Goal: Task Accomplishment & Management: Use online tool/utility

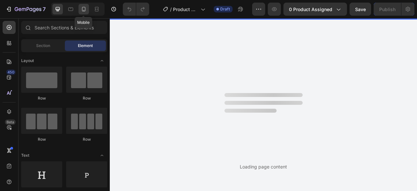
click at [82, 6] on icon at bounding box center [84, 9] width 7 height 7
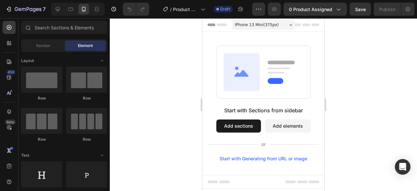
click at [210, 40] on div "Start with Sections from sidebar Add sections Add elements Start with Generatin…" at bounding box center [263, 103] width 122 height 143
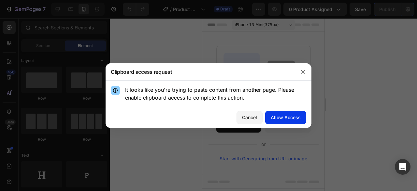
click at [286, 117] on div "Allow Access" at bounding box center [286, 117] width 30 height 7
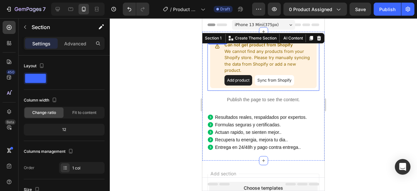
scroll to position [0, 0]
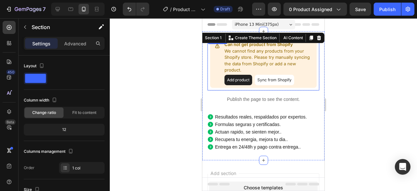
click at [277, 79] on button "Sync from Shopify" at bounding box center [274, 80] width 39 height 10
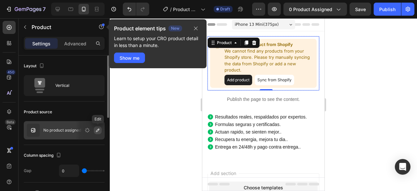
click at [95, 128] on icon "button" at bounding box center [97, 129] width 5 height 5
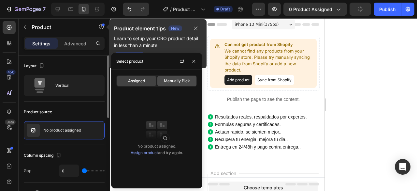
click at [180, 83] on span "Manually Pick" at bounding box center [177, 81] width 26 height 6
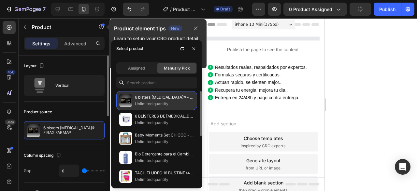
click at [150, 100] on p "6 blsters [MEDICAL_DATA]® - FIRAX FARMA®" at bounding box center [164, 97] width 59 height 7
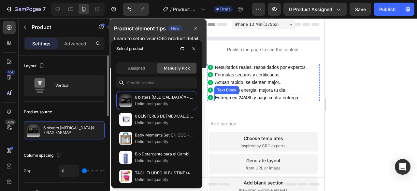
scroll to position [0, 0]
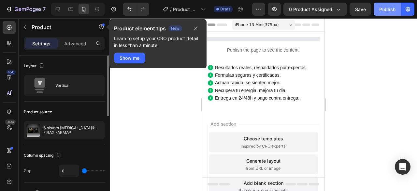
click at [385, 11] on div "Publish" at bounding box center [388, 9] width 16 height 7
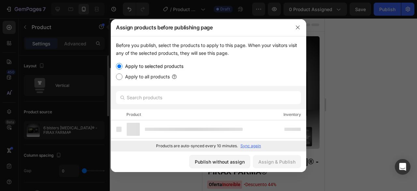
click at [142, 76] on label "Apply to all products" at bounding box center [146, 77] width 47 height 8
click at [123, 76] on input "Apply to all products" at bounding box center [119, 76] width 7 height 7
radio input "true"
click at [273, 160] on div "Assign & Publish" at bounding box center [277, 161] width 37 height 7
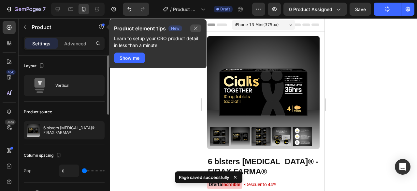
click at [194, 29] on icon "button" at bounding box center [195, 28] width 5 height 5
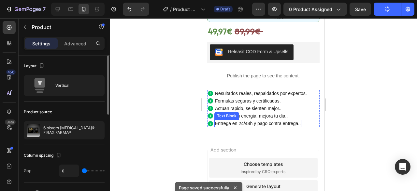
scroll to position [234, 0]
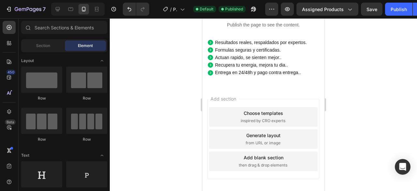
click at [213, 96] on div "Add section Choose templates inspired by CRO experts Generate layout from URL o…" at bounding box center [263, 148] width 122 height 125
click at [213, 100] on div "Add section Choose templates inspired by CRO experts Generate layout from URL o…" at bounding box center [264, 139] width 112 height 80
click at [215, 153] on div "Add section Choose templates inspired by CRO experts Generate layout from URL o…" at bounding box center [263, 148] width 122 height 125
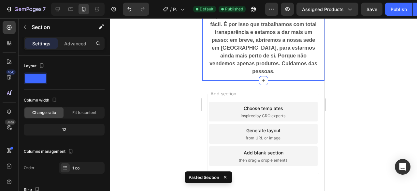
scroll to position [762, 0]
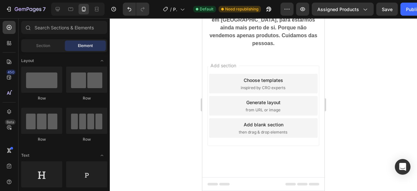
click at [212, 93] on div "Add section Choose templates inspired by CRO experts Generate layout from URL o…" at bounding box center [263, 114] width 122 height 125
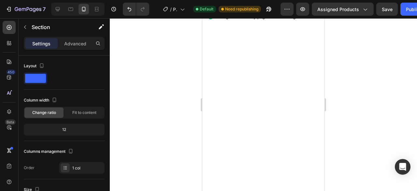
scroll to position [0, 0]
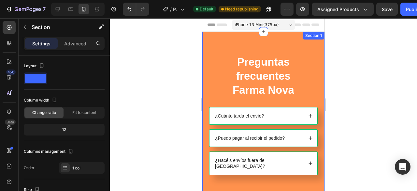
click at [216, 45] on div "Preguntas frecuentes Farma Nova Heading ¿Cuánto tarda el envío? ¿Puedo pagar al…" at bounding box center [263, 115] width 122 height 166
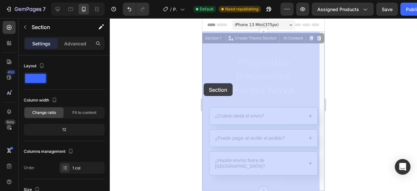
drag, startPoint x: 205, startPoint y: 64, endPoint x: 204, endPoint y: 83, distance: 19.3
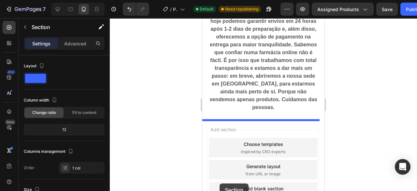
scroll to position [921, 0]
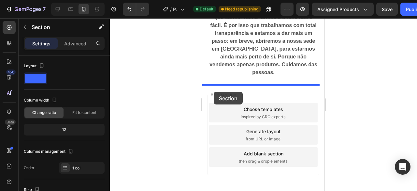
drag, startPoint x: 205, startPoint y: 66, endPoint x: 214, endPoint y: 92, distance: 27.2
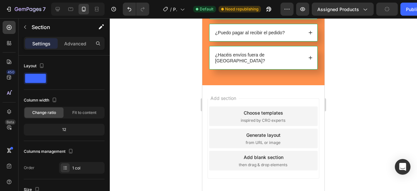
click at [215, 93] on div "Add section Choose templates inspired by CRO experts Generate layout from URL o…" at bounding box center [263, 147] width 122 height 125
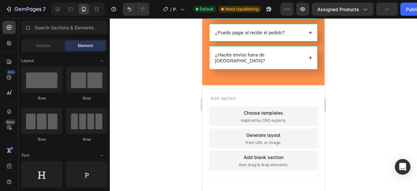
click at [215, 93] on div "Add section Choose templates inspired by CRO experts Generate layout from URL o…" at bounding box center [263, 147] width 122 height 125
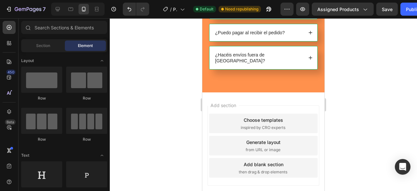
click at [206, 92] on div "Add section Choose templates inspired by CRO experts Generate layout from URL o…" at bounding box center [263, 154] width 122 height 125
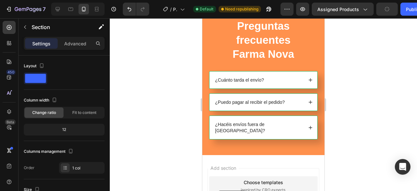
scroll to position [1307, 0]
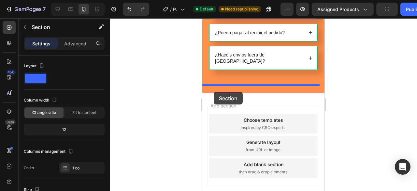
drag, startPoint x: 211, startPoint y: 49, endPoint x: 214, endPoint y: 92, distance: 42.5
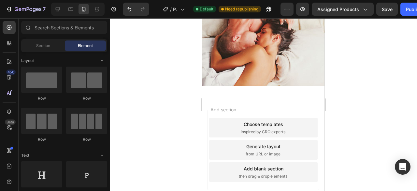
click at [213, 153] on div "Add section Choose templates inspired by CRO experts Generate layout from URL o…" at bounding box center [263, 159] width 122 height 125
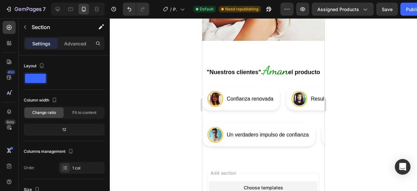
scroll to position [1352, 0]
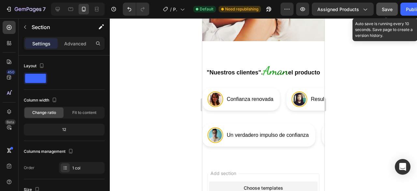
click at [389, 11] on span "Save" at bounding box center [387, 10] width 11 height 6
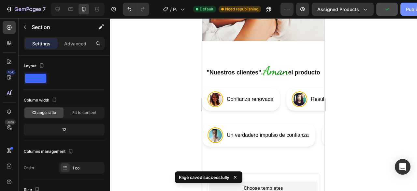
click at [403, 10] on button "Publish" at bounding box center [414, 9] width 27 height 13
click at [370, 75] on div at bounding box center [263, 104] width 307 height 172
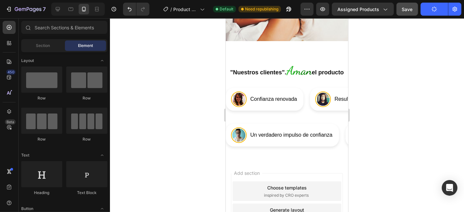
scroll to position [1351, 0]
drag, startPoint x: 396, startPoint y: 0, endPoint x: 204, endPoint y: 98, distance: 216.4
click at [204, 98] on div at bounding box center [287, 115] width 354 height 194
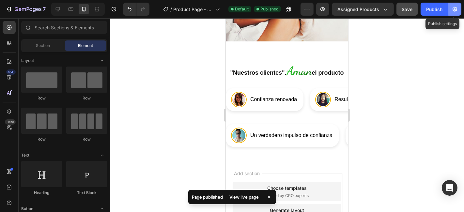
click at [417, 11] on icon "button" at bounding box center [454, 9] width 7 height 7
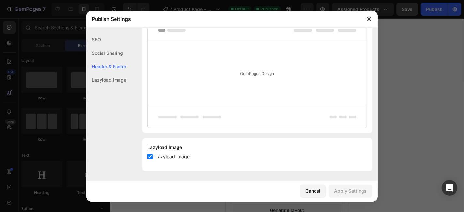
click at [97, 38] on div "SEO" at bounding box center [106, 39] width 40 height 13
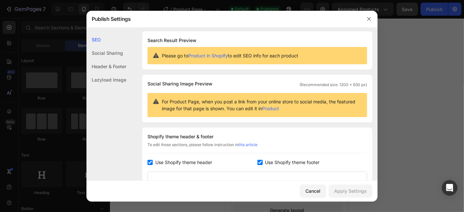
scroll to position [0, 0]
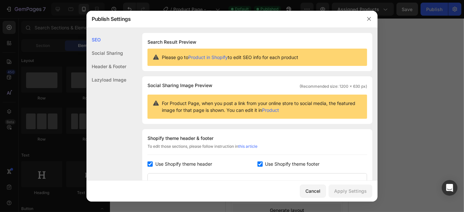
click at [207, 55] on link "Product in Shopify" at bounding box center [207, 57] width 39 height 6
click at [367, 17] on icon "button" at bounding box center [368, 18] width 5 height 5
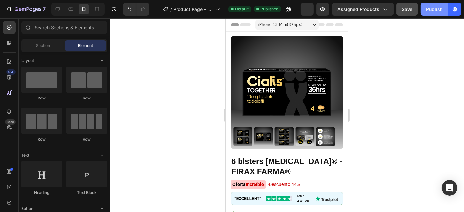
click at [417, 6] on div "Publish" at bounding box center [434, 9] width 16 height 7
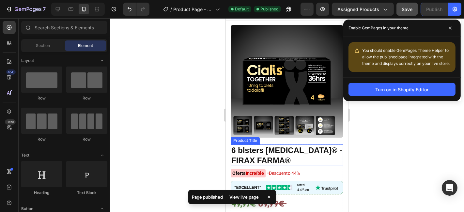
scroll to position [11, 0]
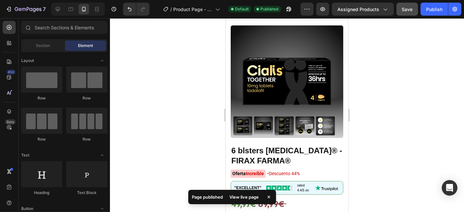
click at [390, 139] on div at bounding box center [287, 115] width 354 height 194
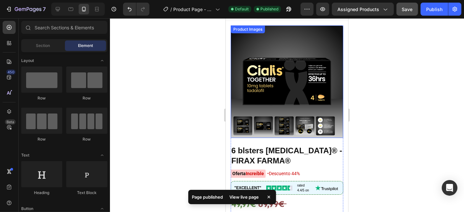
scroll to position [29, 0]
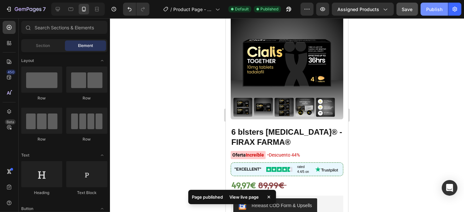
click at [417, 6] on div "Publish" at bounding box center [434, 9] width 16 height 7
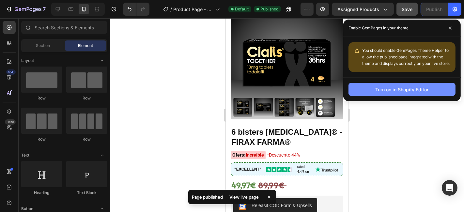
click at [402, 88] on div "Turn on in Shopify Editor" at bounding box center [401, 89] width 53 height 7
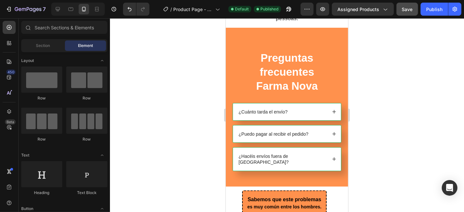
scroll to position [816, 0]
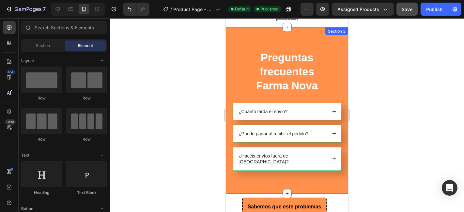
click at [228, 30] on div "Preguntas frecuentes Farma Nova Heading ¿Cuánto tarda el envío? ¿Puedo pagar al…" at bounding box center [286, 110] width 122 height 166
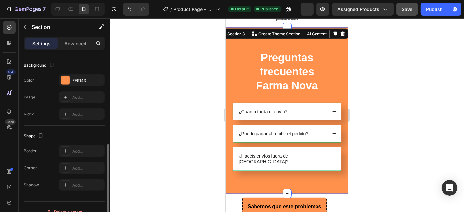
scroll to position [196, 0]
click at [71, 76] on div "FF914D" at bounding box center [82, 80] width 46 height 12
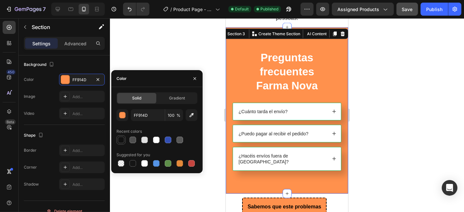
click at [118, 139] on div at bounding box center [121, 140] width 7 height 7
type input "121212"
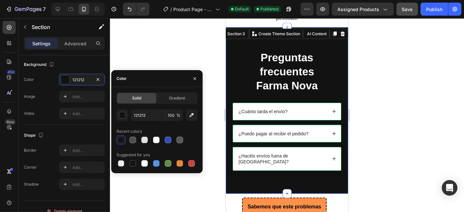
click at [178, 37] on div at bounding box center [287, 115] width 354 height 194
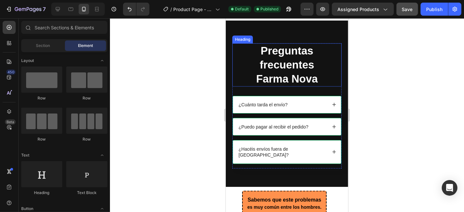
scroll to position [823, 0]
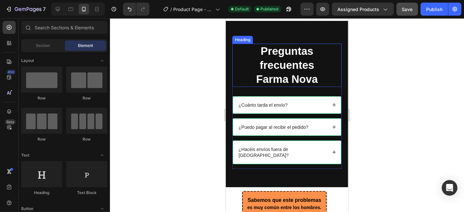
click at [260, 72] on h2 "Preguntas frecuentes Farma Nova" at bounding box center [286, 64] width 109 height 43
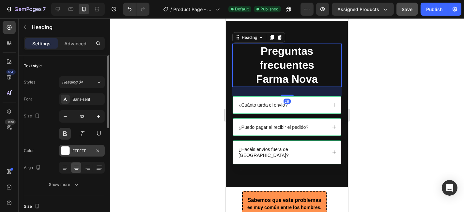
click at [66, 146] on div at bounding box center [65, 150] width 9 height 9
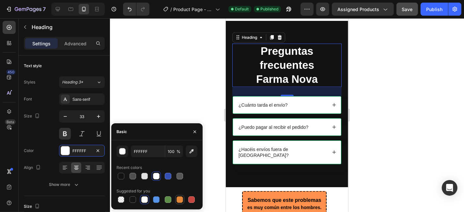
click at [177, 190] on div at bounding box center [179, 199] width 7 height 7
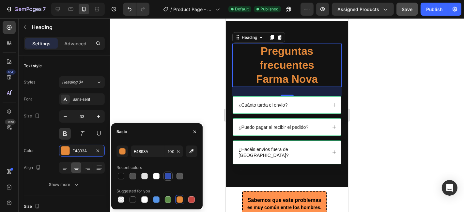
click at [167, 174] on div at bounding box center [168, 176] width 7 height 7
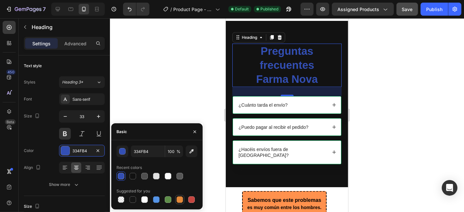
click at [177, 190] on div at bounding box center [179, 199] width 7 height 7
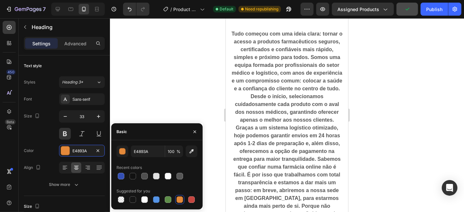
scroll to position [613, 0]
click at [120, 149] on div "button" at bounding box center [122, 151] width 7 height 7
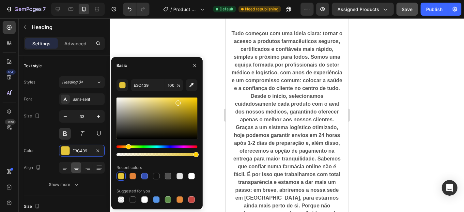
drag, startPoint x: 122, startPoint y: 146, endPoint x: 127, endPoint y: 145, distance: 5.3
click at [127, 145] on div "Hue" at bounding box center [128, 146] width 5 height 5
click at [193, 104] on div at bounding box center [156, 117] width 81 height 41
type input "D8B30D"
click at [384, 127] on div at bounding box center [287, 115] width 354 height 194
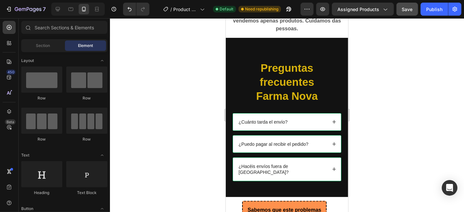
scroll to position [812, 0]
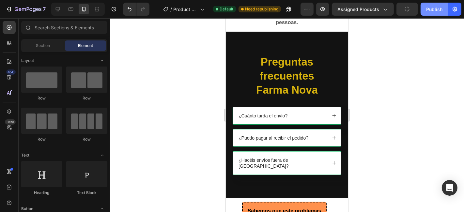
click at [417, 10] on div "Publish" at bounding box center [434, 9] width 16 height 7
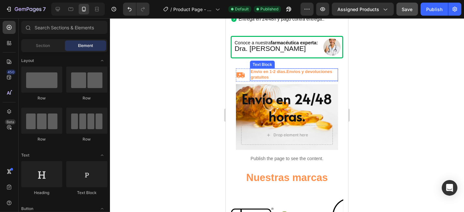
scroll to position [284, 0]
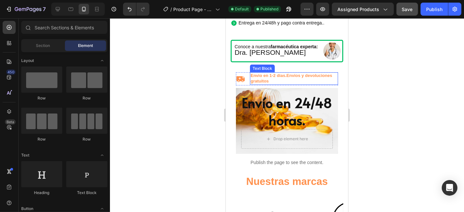
click at [282, 79] on strong "Envios y devoluciones gratuitos" at bounding box center [291, 78] width 82 height 10
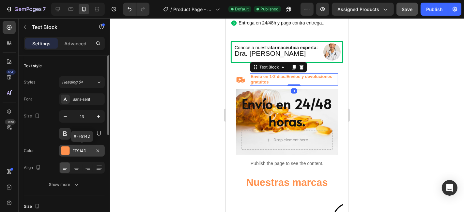
click at [76, 151] on div "FF914D" at bounding box center [81, 151] width 19 height 6
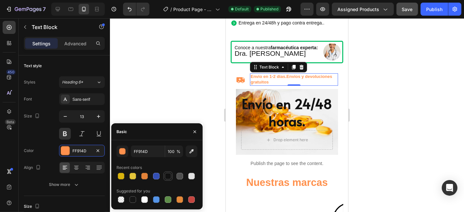
click at [166, 179] on div at bounding box center [168, 176] width 7 height 7
type input "121212"
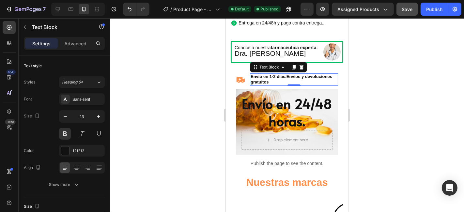
click at [173, 101] on div at bounding box center [287, 115] width 354 height 194
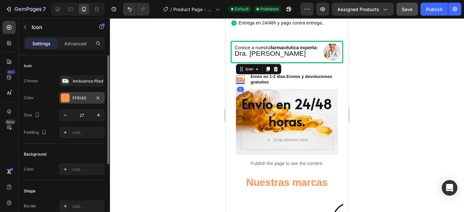
click at [87, 97] on div "FF914D" at bounding box center [81, 98] width 19 height 6
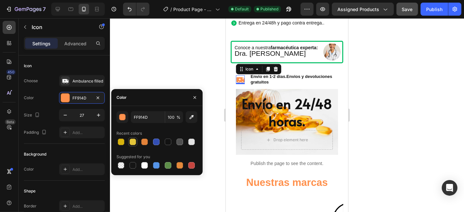
click at [135, 139] on div at bounding box center [133, 142] width 8 height 8
type input "E3C439"
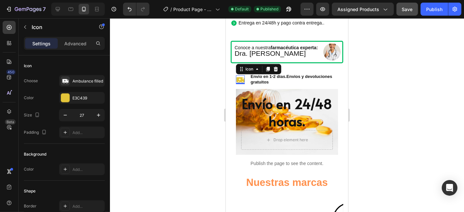
click at [156, 54] on div at bounding box center [287, 115] width 354 height 194
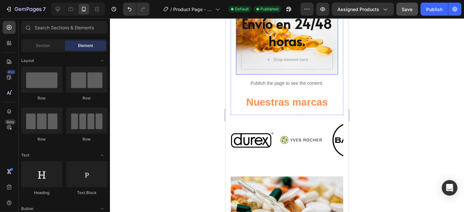
scroll to position [363, 0]
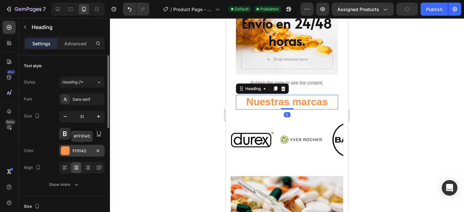
click at [74, 153] on div "FF914D" at bounding box center [81, 151] width 19 height 6
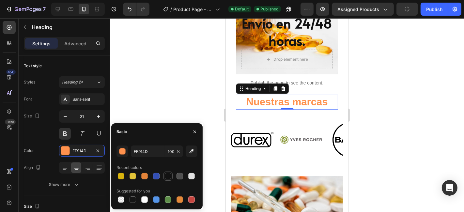
click at [167, 177] on div at bounding box center [168, 176] width 7 height 7
type input "121212"
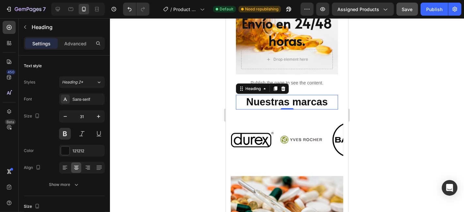
click at [170, 86] on div at bounding box center [287, 115] width 354 height 194
click at [80, 156] on div "121212" at bounding box center [82, 151] width 46 height 12
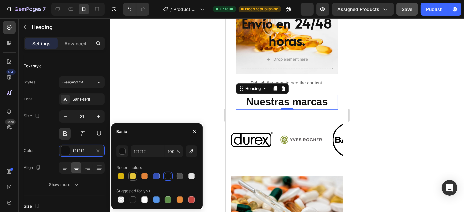
click at [128, 176] on div at bounding box center [132, 175] width 9 height 9
type input "E3C439"
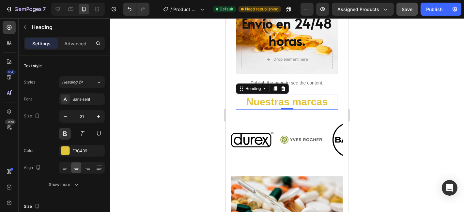
click at [175, 84] on div at bounding box center [287, 115] width 354 height 194
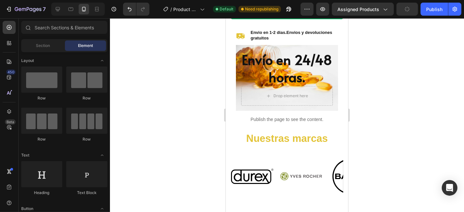
scroll to position [327, 0]
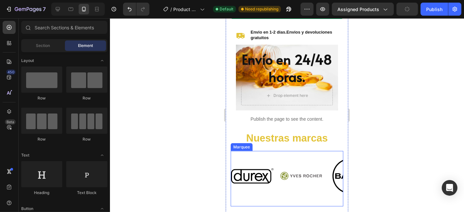
click at [289, 163] on div "Image Image Image Image" at bounding box center [329, 176] width 196 height 50
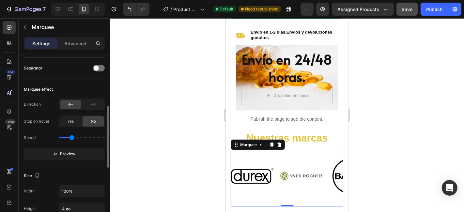
scroll to position [144, 0]
click at [93, 106] on icon at bounding box center [93, 103] width 7 height 7
click at [75, 102] on div at bounding box center [70, 103] width 21 height 9
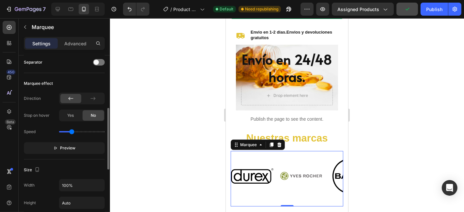
scroll to position [150, 0]
drag, startPoint x: 74, startPoint y: 129, endPoint x: 81, endPoint y: 129, distance: 6.9
type input "1.9"
click at [81, 130] on input "range" at bounding box center [82, 130] width 46 height 1
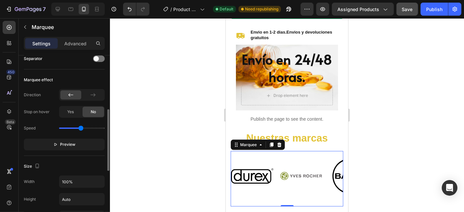
scroll to position [154, 0]
click at [71, 141] on span "Preview" at bounding box center [67, 144] width 15 height 7
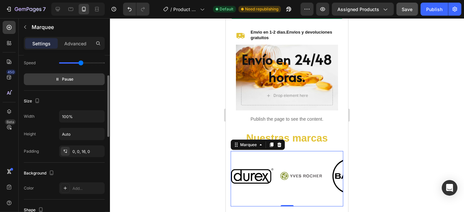
scroll to position [0, 0]
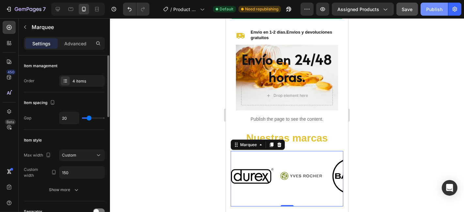
click at [417, 10] on div "Publish" at bounding box center [434, 9] width 16 height 7
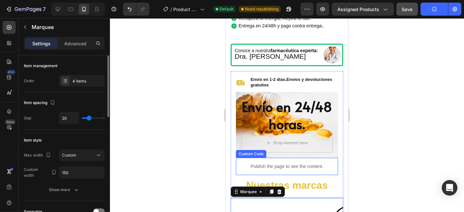
click at [288, 163] on p "Publish the page to see the content." at bounding box center [286, 166] width 102 height 7
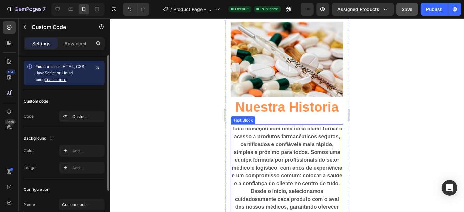
scroll to position [519, 0]
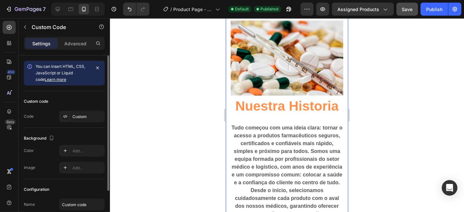
click at [270, 115] on div "Conoce a nuestra farmacéutica experta: Dra. Linda Heading Image Row Icon Envio …" at bounding box center [286, 61] width 112 height 515
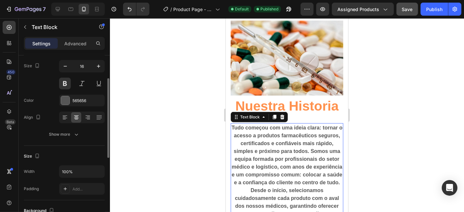
scroll to position [110, 0]
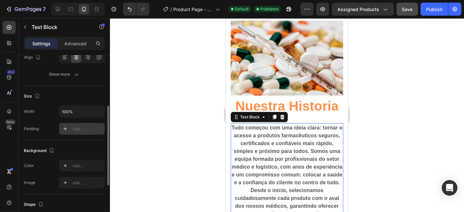
click at [77, 131] on div "Add..." at bounding box center [82, 129] width 46 height 12
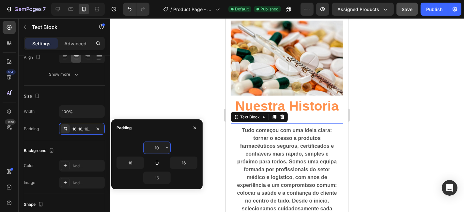
type input "1"
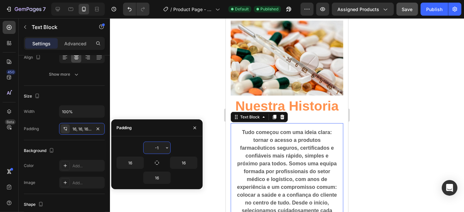
type input "-10"
click at [163, 94] on div at bounding box center [287, 115] width 354 height 194
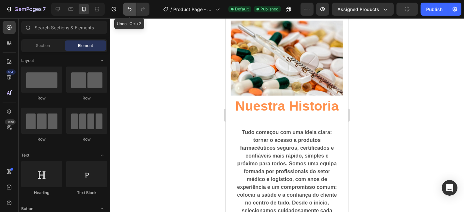
click at [127, 10] on icon "Undo/Redo" at bounding box center [129, 9] width 7 height 7
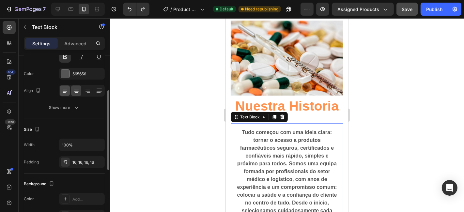
scroll to position [98, 0]
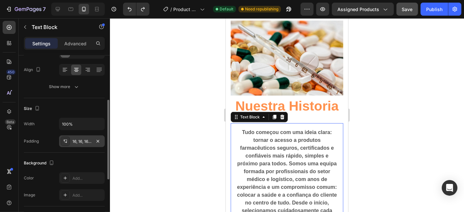
click at [74, 143] on div "16, 16, 16, 16" at bounding box center [81, 142] width 19 height 6
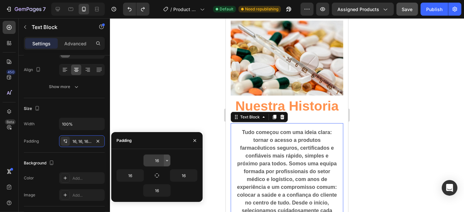
click at [168, 160] on icon "button" at bounding box center [167, 160] width 2 height 1
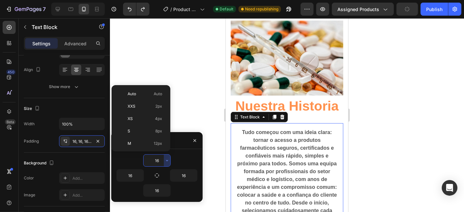
click at [152, 160] on input "16" at bounding box center [156, 161] width 27 height 12
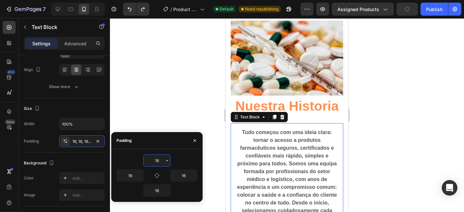
type input "1"
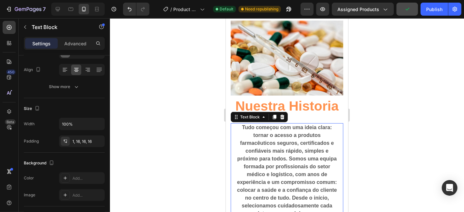
click at [168, 85] on div at bounding box center [287, 115] width 354 height 194
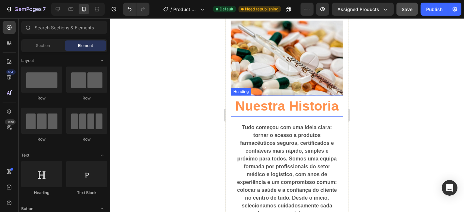
click at [277, 101] on h2 "Nuestra Historia" at bounding box center [286, 106] width 112 height 22
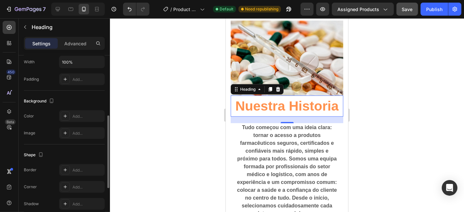
scroll to position [154, 0]
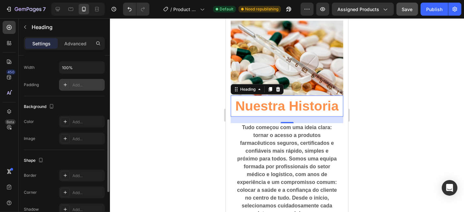
click at [82, 81] on div "Add..." at bounding box center [82, 85] width 46 height 12
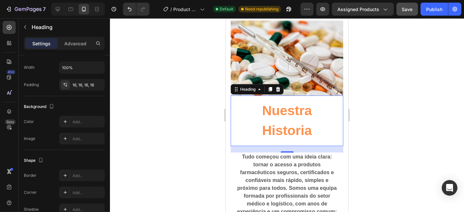
click at [159, 37] on div at bounding box center [287, 115] width 354 height 194
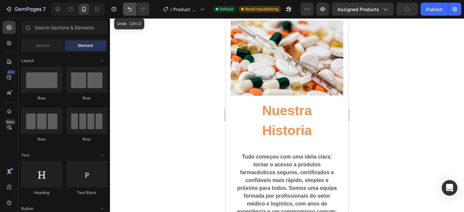
click at [127, 10] on icon "Undo/Redo" at bounding box center [129, 9] width 7 height 7
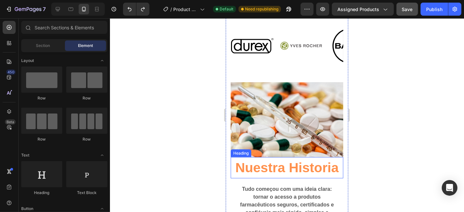
scroll to position [453, 0]
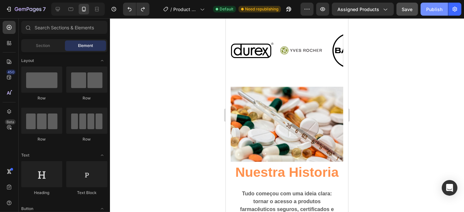
click at [417, 8] on div "Publish" at bounding box center [434, 9] width 16 height 7
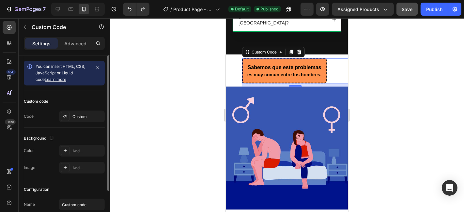
scroll to position [51, 0]
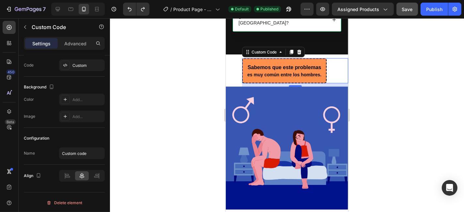
click at [297, 71] on p "es muy común entre los hombres." at bounding box center [284, 74] width 74 height 7
click at [289, 73] on div "Sabemos que este problemas es muy común entre los hombres." at bounding box center [284, 70] width 84 height 25
click at [77, 67] on div "Custom" at bounding box center [87, 66] width 31 height 6
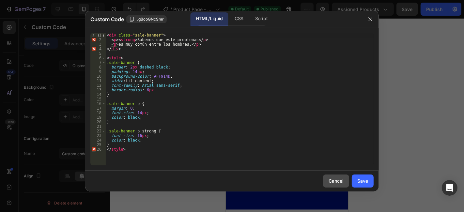
click at [336, 180] on div "Cancel" at bounding box center [335, 180] width 15 height 7
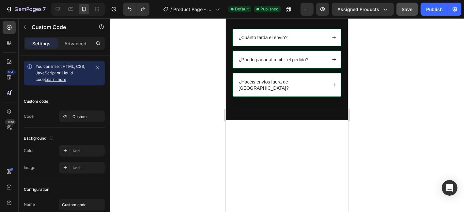
scroll to position [735, 0]
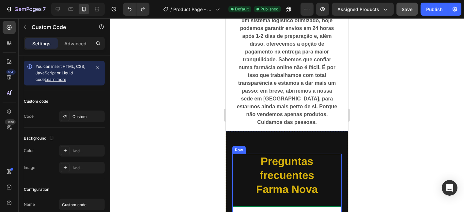
click at [273, 176] on h2 "Preguntas frecuentes Farma Nova" at bounding box center [286, 175] width 109 height 43
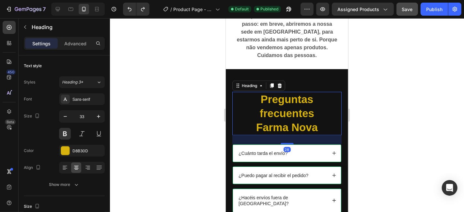
scroll to position [803, 0]
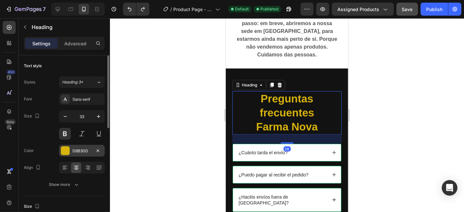
click at [90, 150] on div "D8B30D" at bounding box center [81, 151] width 19 height 6
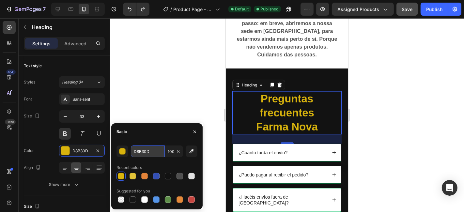
click at [154, 156] on input "D8B30D" at bounding box center [148, 151] width 34 height 12
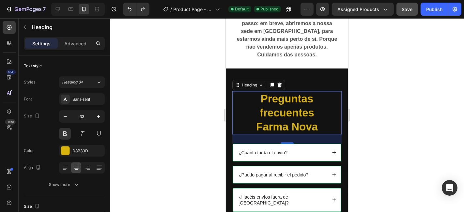
click at [154, 75] on div at bounding box center [287, 115] width 354 height 194
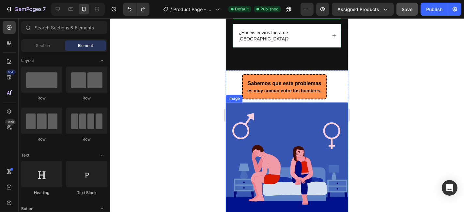
scroll to position [962, 0]
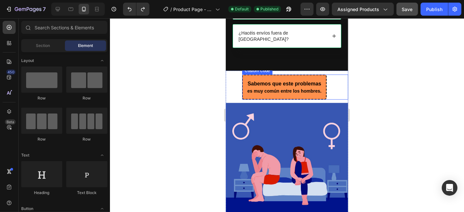
click at [295, 87] on p "es muy común entre los hombres." at bounding box center [284, 90] width 74 height 7
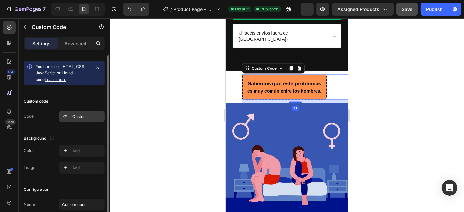
click at [82, 113] on div "Custom" at bounding box center [82, 117] width 46 height 12
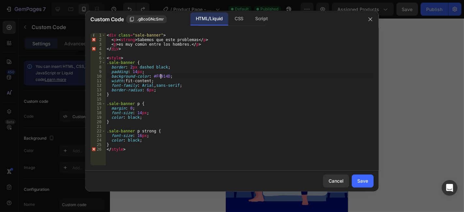
click at [160, 78] on div "< div class = "sale-banner" > < p > < strong > Sabemos que este problemas </ p …" at bounding box center [239, 104] width 268 height 142
paste textarea "D8B30"
type textarea "background-color: #D8B30D;"
click at [358, 180] on div "Save" at bounding box center [362, 180] width 11 height 7
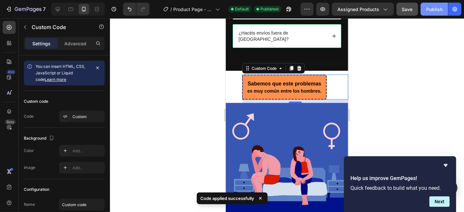
click at [417, 11] on div "Publish" at bounding box center [434, 9] width 16 height 7
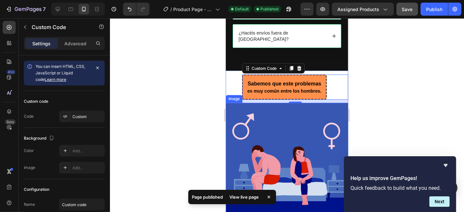
click at [393, 104] on div at bounding box center [287, 115] width 354 height 194
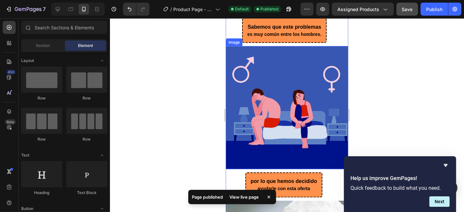
scroll to position [1011, 0]
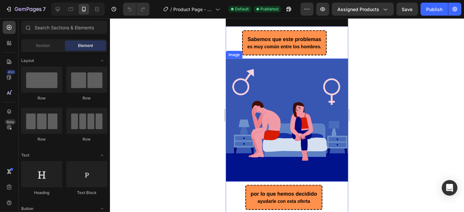
scroll to position [822, 0]
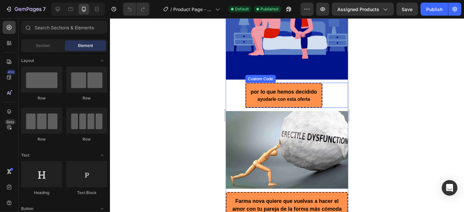
click at [271, 89] on strong "por lo que hemos decidido" at bounding box center [283, 92] width 67 height 6
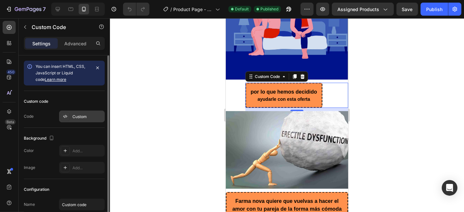
click at [92, 116] on div "Custom" at bounding box center [87, 117] width 31 height 6
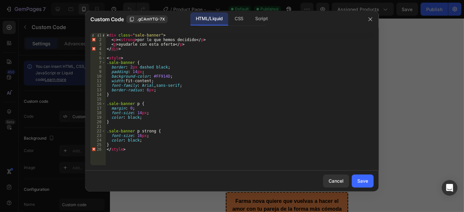
click at [156, 76] on div "< div class = "sale-banner" > < p > < strong > por lo que hemos decidido </ p >…" at bounding box center [239, 104] width 268 height 142
paste textarea "D8B30"
click at [189, 80] on div "< div class = "sale-banner" > < p > < strong > por lo que hemos decidido </ p >…" at bounding box center [239, 104] width 268 height 142
type textarea "width: fit-content;"
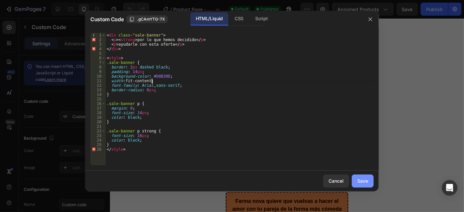
click at [360, 176] on button "Save" at bounding box center [362, 180] width 22 height 13
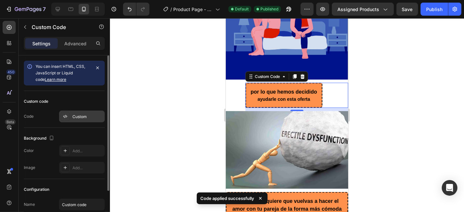
click at [88, 117] on div "Custom" at bounding box center [87, 117] width 31 height 6
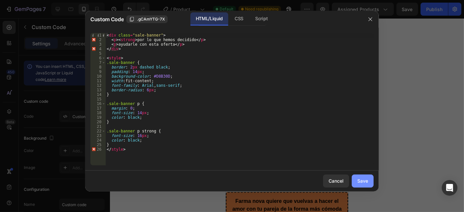
click at [362, 186] on button "Save" at bounding box center [362, 180] width 22 height 13
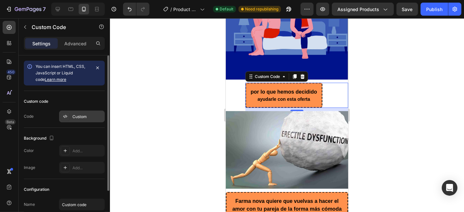
click at [87, 119] on div "Custom" at bounding box center [82, 117] width 46 height 12
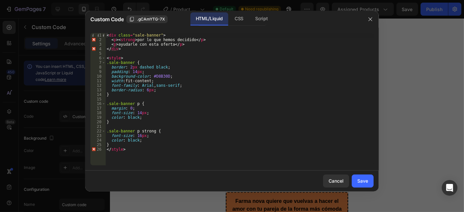
click at [194, 123] on div "< div class = "sale-banner" > < p > < strong > por lo que hemos decidido </ p >…" at bounding box center [239, 104] width 268 height 142
type textarea "} </style>"
click at [132, 155] on div "< div class = "sale-banner" > < p > < strong > por lo que hemos decidido </ str…" at bounding box center [239, 104] width 268 height 142
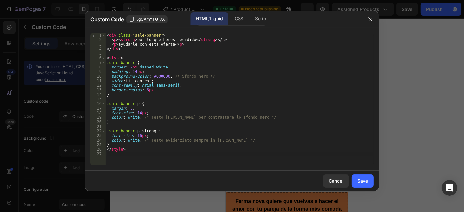
type textarea "</style>"
click at [361, 185] on button "Save" at bounding box center [362, 180] width 22 height 13
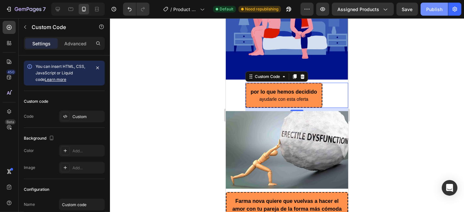
click at [434, 10] on div "Publish" at bounding box center [434, 9] width 16 height 7
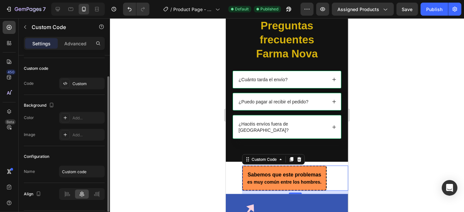
scroll to position [30, 0]
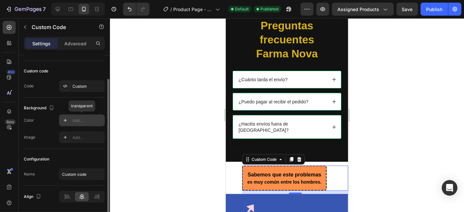
click at [70, 122] on div "Add..." at bounding box center [82, 120] width 46 height 12
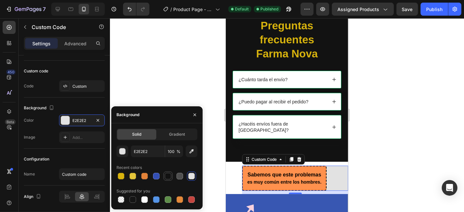
click at [167, 178] on div at bounding box center [168, 176] width 7 height 7
click at [133, 202] on div at bounding box center [132, 199] width 7 height 7
type input "151515"
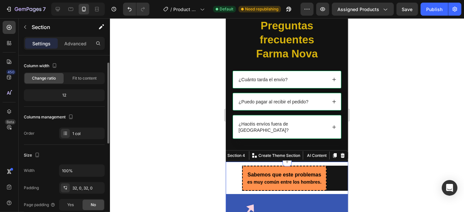
scroll to position [0, 0]
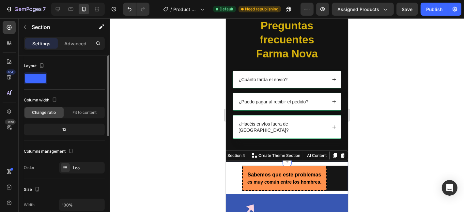
click at [41, 80] on span at bounding box center [35, 78] width 21 height 9
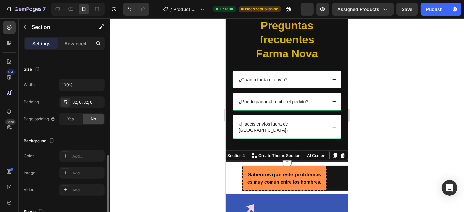
scroll to position [161, 0]
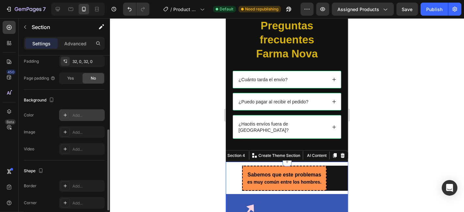
click at [78, 112] on div "Add..." at bounding box center [87, 115] width 31 height 6
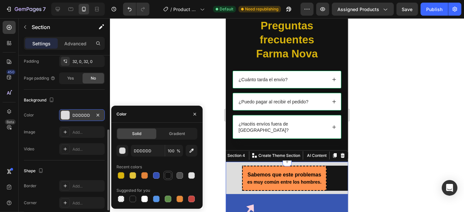
click at [166, 175] on div at bounding box center [168, 175] width 7 height 7
type input "121212"
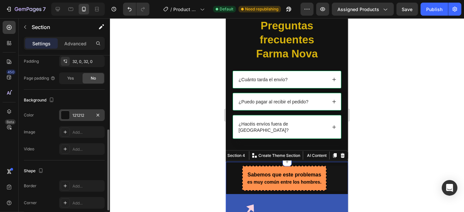
click at [161, 99] on div at bounding box center [287, 115] width 354 height 194
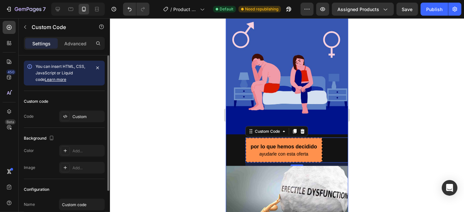
scroll to position [51, 0]
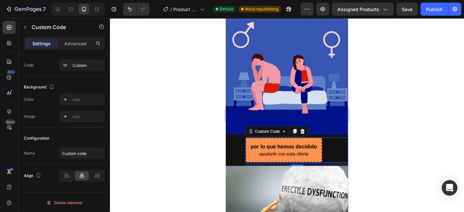
click at [191, 138] on div at bounding box center [287, 115] width 354 height 194
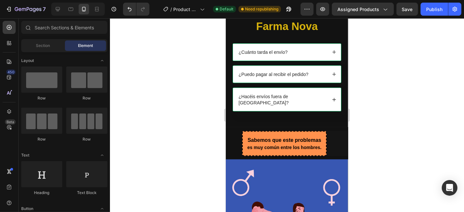
scroll to position [895, 0]
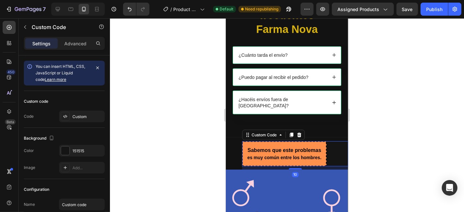
click at [260, 141] on div "Sabemos que este problemas es muy común entre los hombres." at bounding box center [284, 153] width 84 height 25
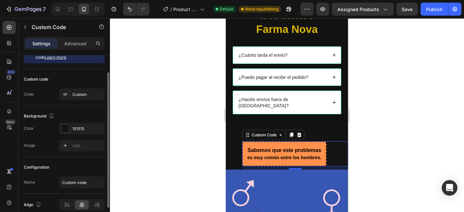
scroll to position [22, 0]
click at [76, 92] on div "Custom" at bounding box center [87, 95] width 31 height 6
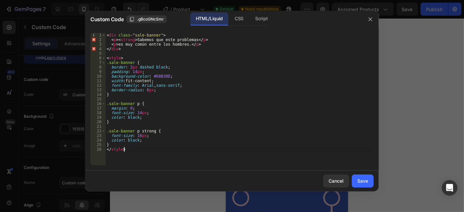
click at [133, 153] on div "< div class = "sale-banner" > < p > < strong > Sabemos que este problemas </ p …" at bounding box center [239, 104] width 268 height 142
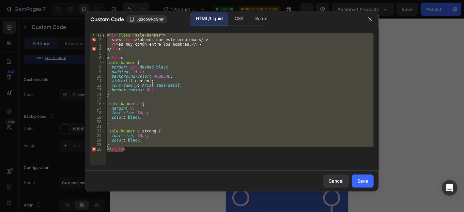
drag, startPoint x: 133, startPoint y: 153, endPoint x: 103, endPoint y: 30, distance: 126.2
click at [103, 30] on div "</style> 1 2 3 4 5 6 7 8 9 10 11 12 13 14 15 16 17 18 19 20 21 22 23 24 25 26 <…" at bounding box center [231, 99] width 293 height 143
type textarea "<div class="sale-banner"> <p><strong>Sabemos que este problemas</p>"
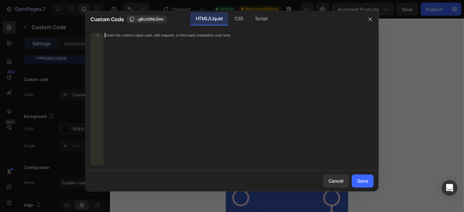
click at [115, 42] on div "Insert the custom Liquid code, add snippets, or third-party installation code h…" at bounding box center [238, 104] width 270 height 142
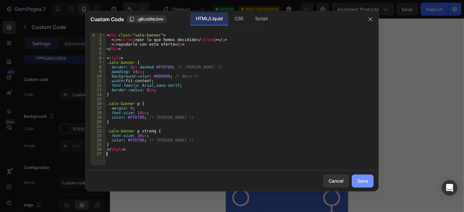
click at [363, 179] on div "Save" at bounding box center [362, 180] width 11 height 7
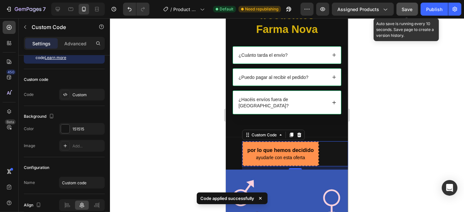
click at [408, 12] on button "Save" at bounding box center [407, 9] width 22 height 13
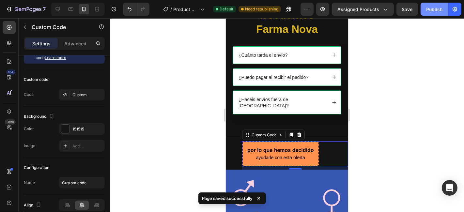
click at [428, 8] on div "Publish" at bounding box center [434, 9] width 16 height 7
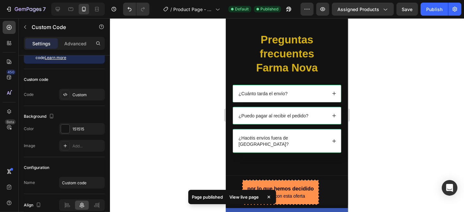
scroll to position [867, 0]
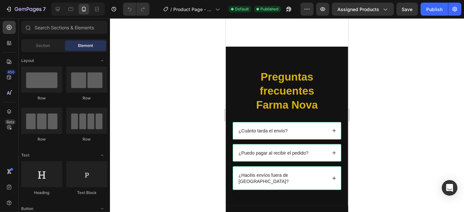
scroll to position [850, 0]
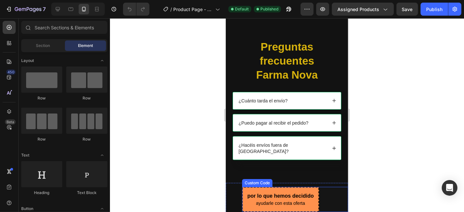
click at [281, 186] on div "por lo que hemos decidido ayudarle con esta oferta" at bounding box center [280, 198] width 77 height 25
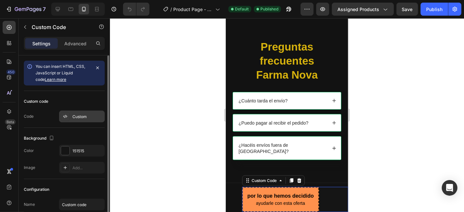
click at [72, 116] on div "Custom" at bounding box center [82, 117] width 46 height 12
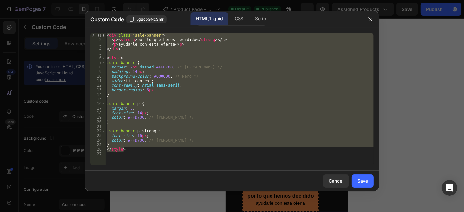
drag, startPoint x: 136, startPoint y: 150, endPoint x: 102, endPoint y: 19, distance: 135.3
click at [102, 19] on div "Custom Code .gBcoGNcSmr HTML/Liquid CSS Script </style> 1 2 3 4 5 6 7 8 9 10 11…" at bounding box center [231, 101] width 293 height 181
type textarea "<div class="sale-banner"> <p><strong>por lo que hemos decidido</strong></p>"
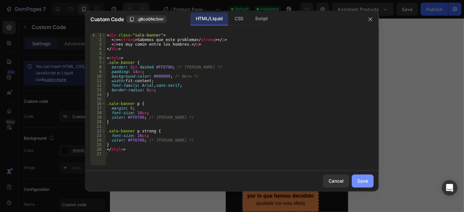
click at [359, 180] on div "Save" at bounding box center [362, 180] width 11 height 7
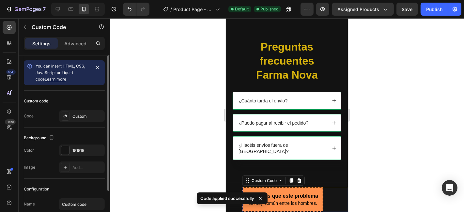
scroll to position [0, 0]
click at [78, 119] on div "Custom" at bounding box center [87, 117] width 31 height 6
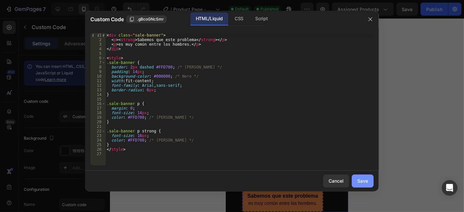
click at [360, 183] on div "Save" at bounding box center [362, 180] width 11 height 7
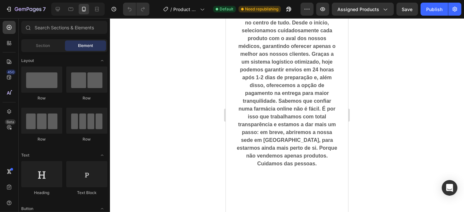
scroll to position [398, 0]
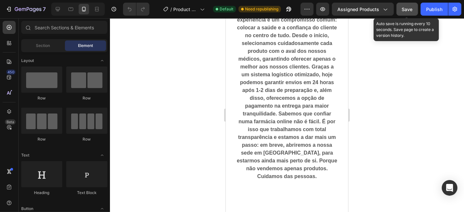
click at [401, 10] on button "Save" at bounding box center [407, 9] width 22 height 13
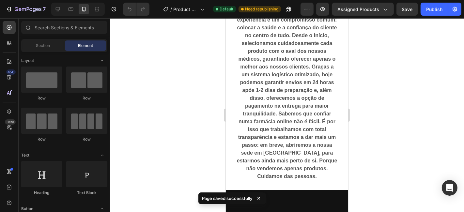
click at [143, 51] on div at bounding box center [287, 115] width 354 height 194
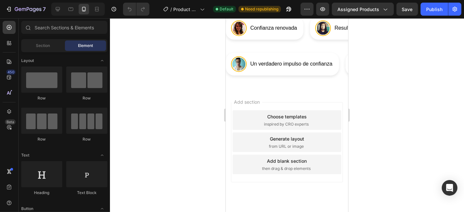
scroll to position [1234, 0]
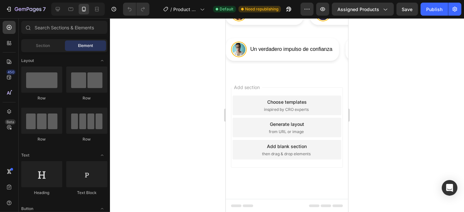
click at [192, 97] on div at bounding box center [287, 115] width 354 height 194
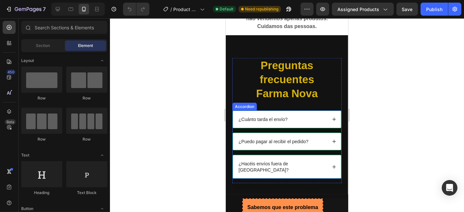
scroll to position [650, 0]
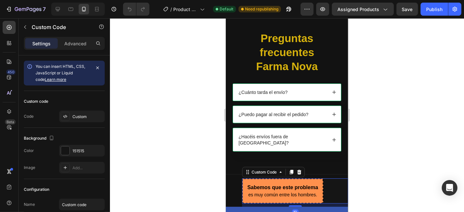
click at [302, 191] on p "es muy común entre los hombres." at bounding box center [282, 194] width 71 height 7
click at [273, 169] on div "Custom Code" at bounding box center [264, 172] width 28 height 6
click at [280, 168] on div "Custom Code" at bounding box center [263, 172] width 41 height 8
click at [257, 169] on div "Custom Code" at bounding box center [264, 172] width 28 height 6
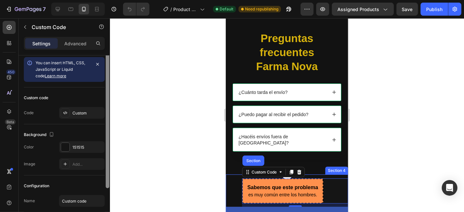
scroll to position [0, 0]
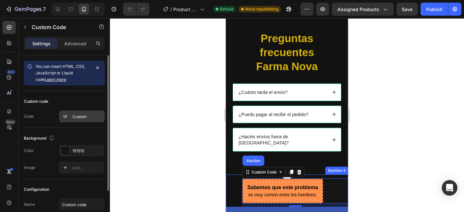
click at [84, 112] on div "Custom" at bounding box center [82, 117] width 46 height 12
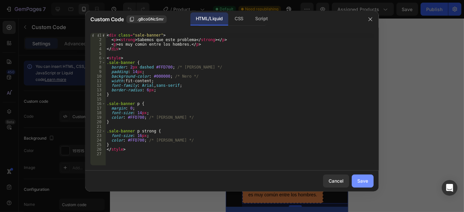
click at [359, 178] on div "Save" at bounding box center [362, 180] width 11 height 7
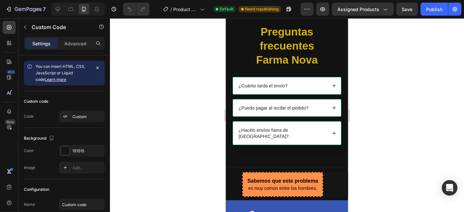
scroll to position [656, 0]
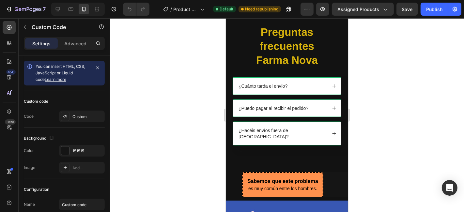
click at [286, 177] on p "Sabemos que este problema" at bounding box center [282, 181] width 71 height 8
click at [84, 114] on div "Custom" at bounding box center [87, 117] width 31 height 6
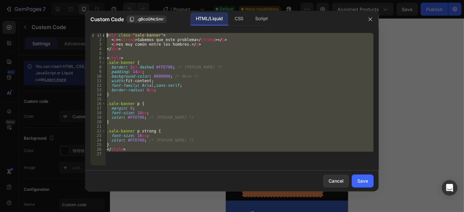
drag, startPoint x: 134, startPoint y: 152, endPoint x: 98, endPoint y: 33, distance: 123.7
click at [98, 33] on div "1 2 3 4 5 6 7 8 9 10 11 12 13 14 15 16 17 18 19 20 21 22 23 24 25 26 27 < div c…" at bounding box center [231, 99] width 283 height 132
type textarea "<div class="sale-banner"> <p><strong>Sabemos que este problema</strong></p>"
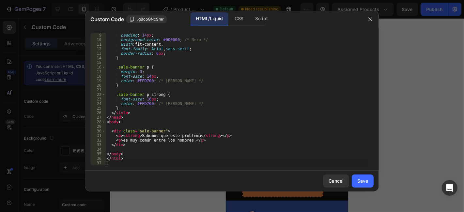
scroll to position [0, 0]
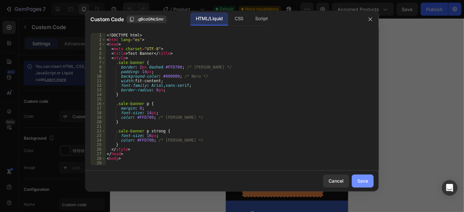
click at [355, 179] on button "Save" at bounding box center [362, 180] width 22 height 13
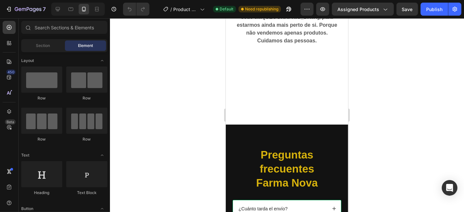
scroll to position [736, 0]
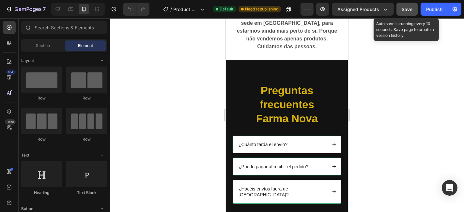
click at [407, 13] on button "Save" at bounding box center [407, 9] width 22 height 13
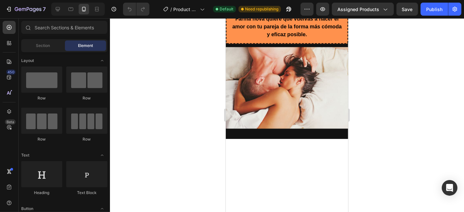
scroll to position [1094, 0]
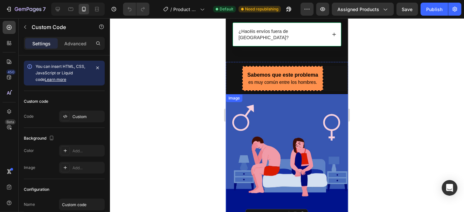
scroll to position [960, 0]
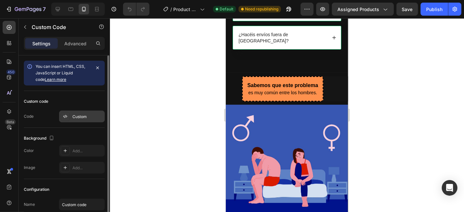
click at [75, 114] on div "Custom" at bounding box center [87, 117] width 31 height 6
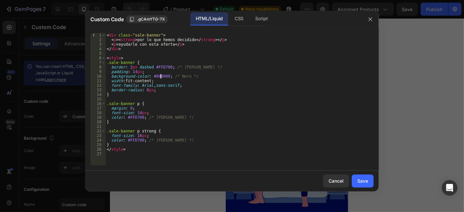
click at [161, 77] on div "< div class = "sale-banner" > < p > < strong > por lo que hemos decidido </ str…" at bounding box center [239, 104] width 268 height 142
click at [138, 118] on div "< div class = "sale-banner" > < p > < strong > por lo que hemos decidido </ str…" at bounding box center [239, 104] width 268 height 142
paste textarea "000000"
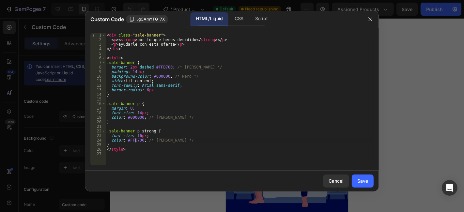
click at [136, 139] on div "< div class = "sale-banner" > < p > < strong > por lo que hemos decidido </ str…" at bounding box center [239, 104] width 268 height 142
paste textarea "000000"
type textarea "color: #000000; /* Giallo */"
click at [355, 179] on button "Save" at bounding box center [362, 180] width 22 height 13
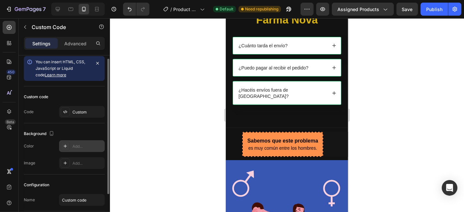
scroll to position [5, 0]
click at [71, 149] on div "Add..." at bounding box center [82, 146] width 46 height 12
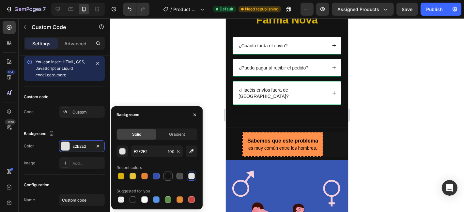
click at [170, 174] on div at bounding box center [168, 176] width 7 height 7
click at [193, 179] on div at bounding box center [191, 176] width 7 height 7
type input "E2E2E2"
click at [208, 102] on div at bounding box center [287, 115] width 354 height 194
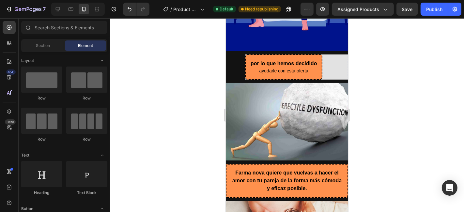
scroll to position [1126, 0]
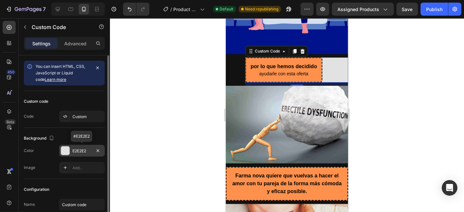
click at [71, 148] on div "E2E2E2" at bounding box center [82, 151] width 46 height 12
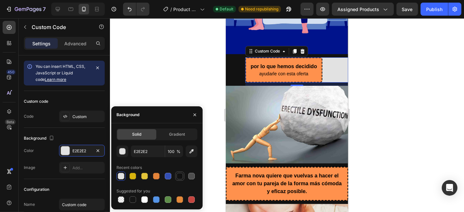
click at [180, 177] on div at bounding box center [179, 176] width 7 height 7
type input "121212"
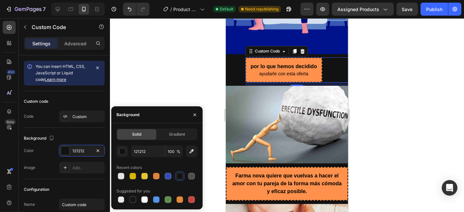
click at [183, 63] on div at bounding box center [287, 115] width 354 height 194
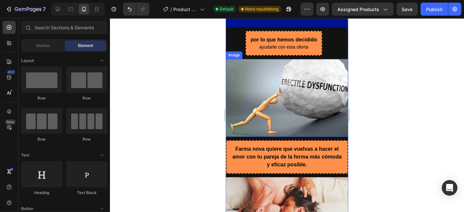
scroll to position [1152, 0]
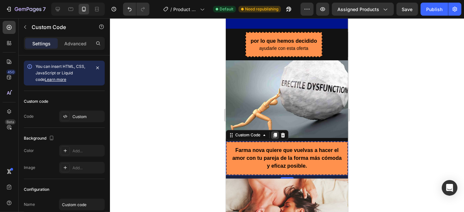
click at [274, 132] on icon at bounding box center [275, 134] width 4 height 5
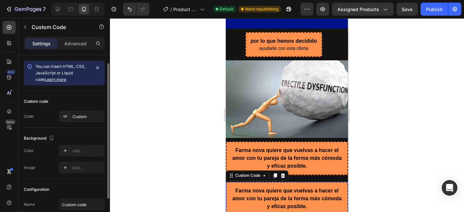
scroll to position [5, 0]
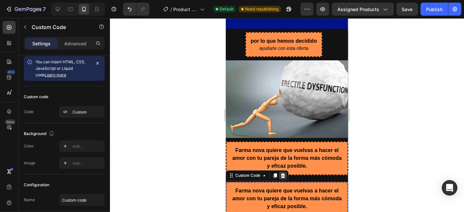
click at [281, 172] on icon at bounding box center [282, 174] width 5 height 5
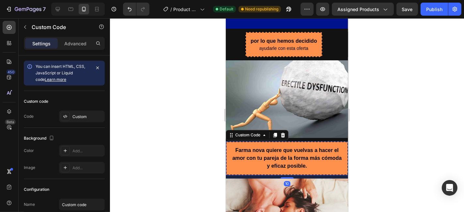
click at [260, 152] on strong "Farma nova quiere que vuelvas a hacer el amor con tu pareja de la forma más cóm…" at bounding box center [286, 157] width 109 height 21
click at [258, 132] on div "Custom Code" at bounding box center [247, 135] width 28 height 6
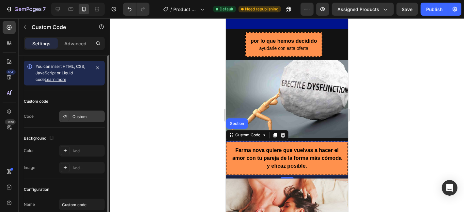
click at [82, 121] on div "Custom" at bounding box center [82, 117] width 46 height 12
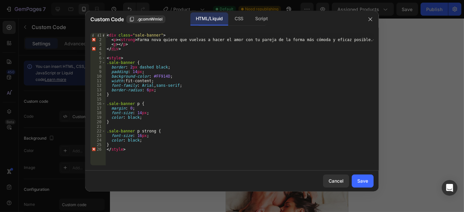
click at [160, 78] on div "< div class = "sale-banner" > < p > < strong > Farma nova quiere que vuelvas a …" at bounding box center [239, 104] width 268 height 142
paste textarea "000000"
type textarea "background-color: #000000;"
click at [359, 176] on button "Save" at bounding box center [362, 180] width 22 height 13
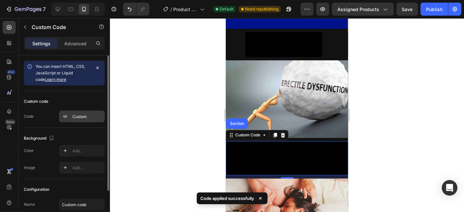
click at [95, 115] on div "Custom" at bounding box center [87, 117] width 31 height 6
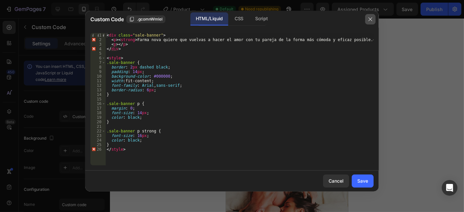
click at [372, 18] on icon "button" at bounding box center [369, 19] width 5 height 5
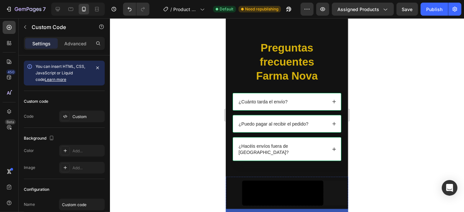
scroll to position [787, 0]
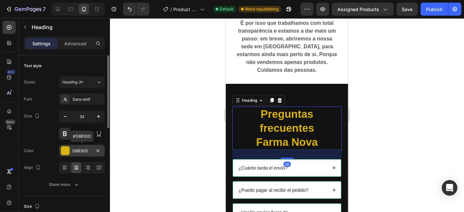
click at [83, 150] on div "D8B30D" at bounding box center [81, 151] width 19 height 6
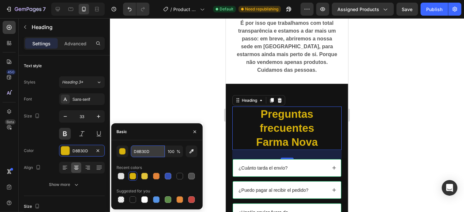
click at [148, 153] on input "D8B30D" at bounding box center [148, 151] width 34 height 12
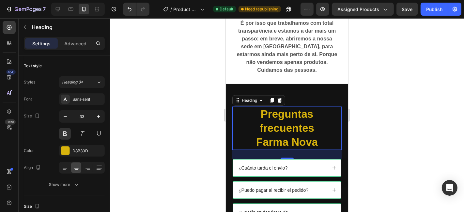
click at [154, 116] on div at bounding box center [287, 115] width 354 height 194
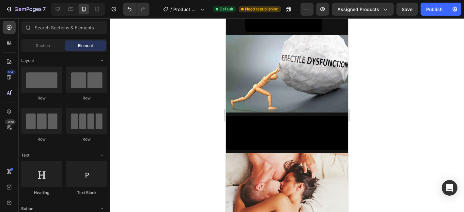
scroll to position [1174, 0]
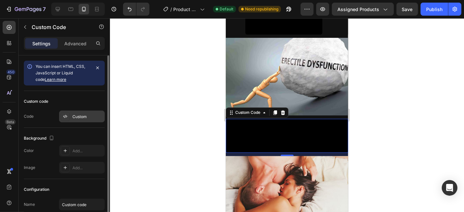
click at [76, 113] on div "Custom" at bounding box center [82, 117] width 46 height 12
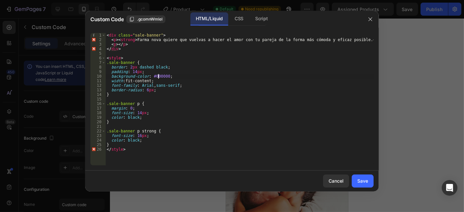
click at [158, 78] on div "< div class = "sale-banner" > < p > < strong > Farma nova quiere que vuelvas a …" at bounding box center [239, 104] width 268 height 142
paste textarea "D8B30D"
type textarea "background-color: #D8B30D;"
click at [360, 184] on div "Save" at bounding box center [362, 180] width 11 height 7
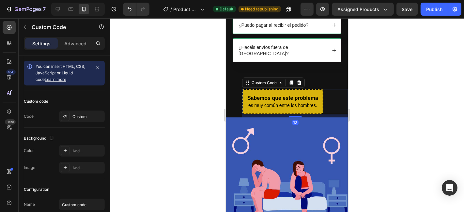
scroll to position [5, 0]
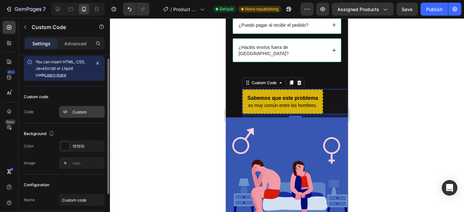
click at [79, 115] on div "Custom" at bounding box center [82, 112] width 46 height 12
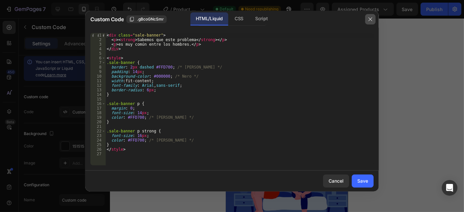
click at [367, 21] on button "button" at bounding box center [370, 19] width 10 height 10
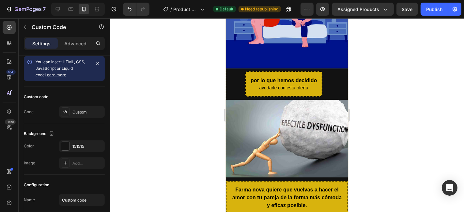
scroll to position [1113, 0]
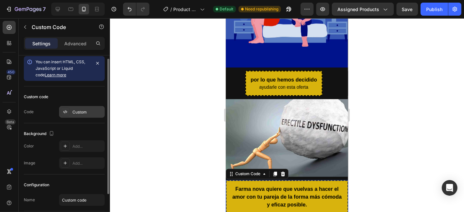
click at [91, 110] on div "Custom" at bounding box center [87, 112] width 31 height 6
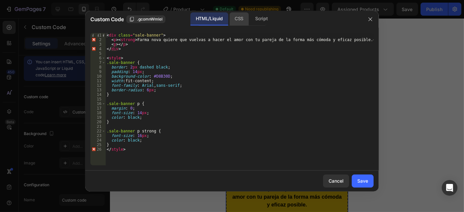
click at [238, 20] on div "CSS" at bounding box center [238, 18] width 19 height 13
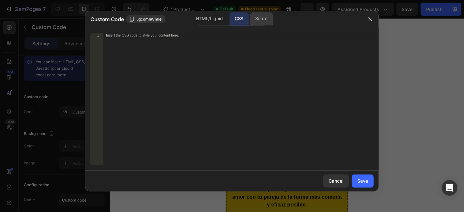
click at [256, 19] on div "Script" at bounding box center [261, 18] width 23 height 13
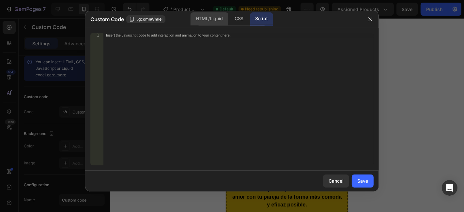
click at [210, 21] on div "HTML/Liquid" at bounding box center [208, 18] width 37 height 13
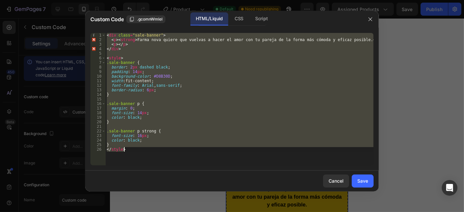
click at [214, 149] on div "< div class = "sale-banner" > < p > < strong > Farma nova quiere que vuelvas a …" at bounding box center [239, 99] width 268 height 132
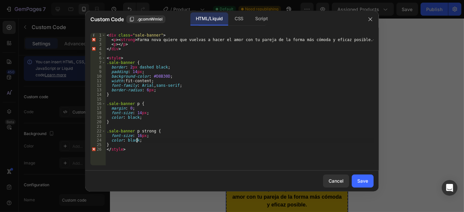
click at [137, 140] on div "< div class = "sale-banner" > < p > < strong > Farma nova quiere que vuelvas a …" at bounding box center [239, 104] width 268 height 142
type textarea "color: giallo ;"
click at [363, 180] on div "Save" at bounding box center [362, 180] width 11 height 7
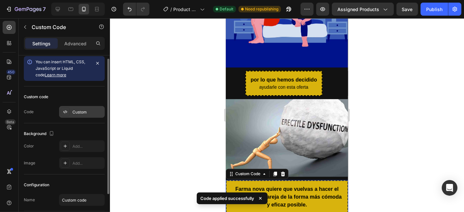
click at [82, 115] on div "Custom" at bounding box center [82, 112] width 46 height 12
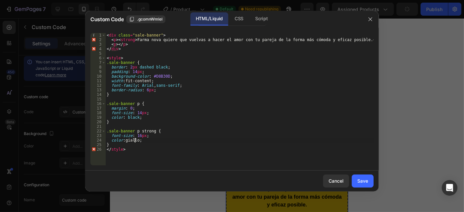
click at [135, 140] on div "< div class = "sale-banner" > < p > < strong > Farma nova quiere que vuelvas a …" at bounding box center [239, 104] width 268 height 142
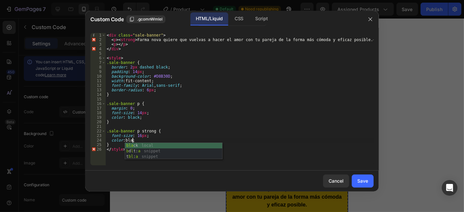
scroll to position [0, 2]
type textarea "color: black ;"
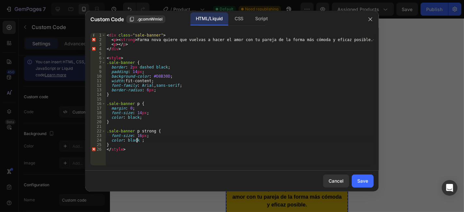
scroll to position [0, 2]
click at [181, 125] on div "< div class = "sale-banner" > < p > < strong > Farma nova quiere que vuelvas a …" at bounding box center [239, 104] width 268 height 142
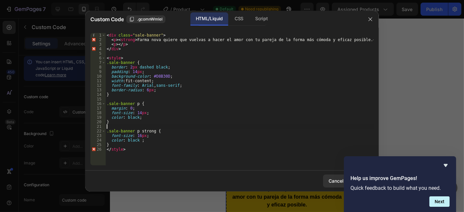
click at [162, 76] on div "< div class = "sale-banner" > < p > < strong > Farma nova quiere que vuelvas a …" at bounding box center [239, 104] width 268 height 142
click at [132, 117] on div "< div class = "sale-banner" > < p > < strong > Farma nova quiere que vuelvas a …" at bounding box center [239, 104] width 268 height 142
paste textarea "D8B30D"
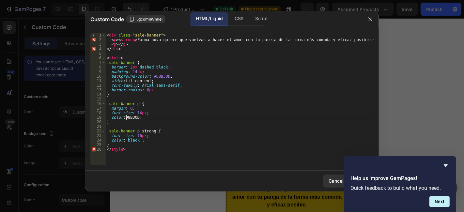
scroll to position [0, 2]
type textarea "color: #D8B30D;"
click at [446, 164] on icon "Hide survey" at bounding box center [445, 165] width 4 height 3
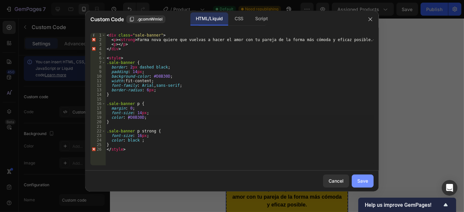
click at [361, 178] on div "Save" at bounding box center [362, 180] width 11 height 7
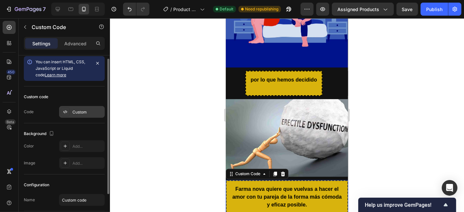
click at [83, 110] on div "Custom" at bounding box center [87, 112] width 31 height 6
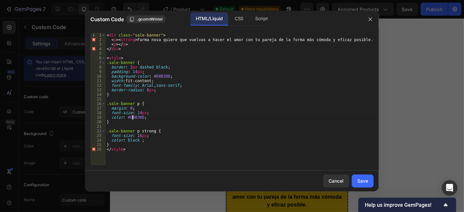
click at [133, 116] on div "< div class = "sale-banner" > < p > < strong > Farma nova quiere que vuelvas a …" at bounding box center [239, 104] width 268 height 142
click at [129, 140] on div "< div class = "sale-banner" > < p > < strong > Farma nova quiere que vuelvas a …" at bounding box center [239, 104] width 268 height 142
paste textarea "D8B30D"
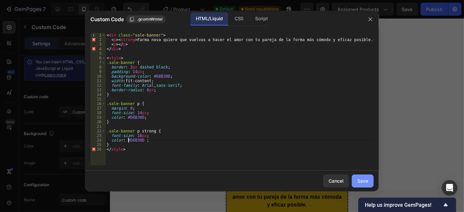
type textarea "color: #D8B30D ;"
click at [359, 178] on div "Save" at bounding box center [362, 180] width 11 height 7
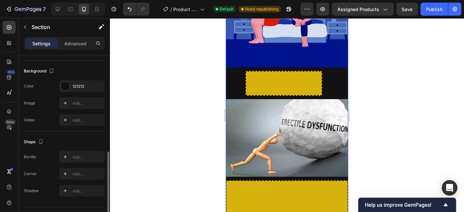
scroll to position [196, 0]
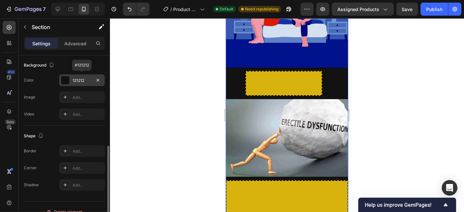
click at [86, 82] on div "121212" at bounding box center [82, 80] width 46 height 12
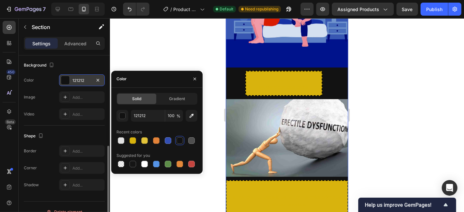
click at [82, 80] on div "121212" at bounding box center [81, 81] width 19 height 6
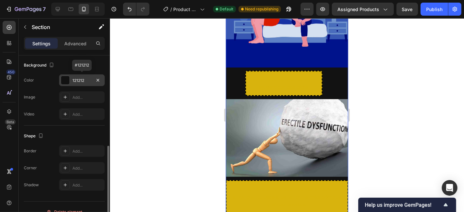
click at [82, 80] on div "121212" at bounding box center [81, 81] width 19 height 6
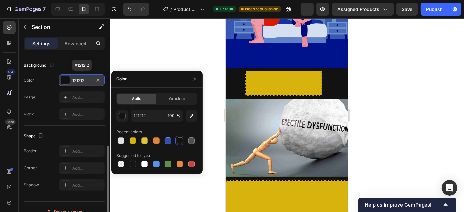
click at [79, 78] on div "121212" at bounding box center [81, 81] width 19 height 6
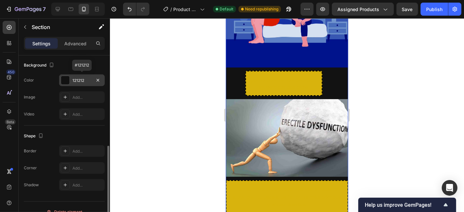
click at [79, 78] on div "121212" at bounding box center [81, 81] width 19 height 6
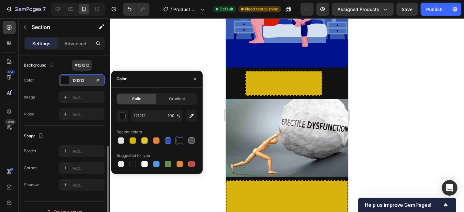
click at [80, 78] on div "121212" at bounding box center [81, 81] width 19 height 6
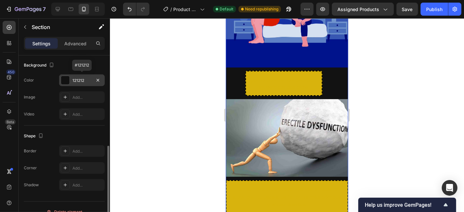
click at [80, 78] on div "121212" at bounding box center [81, 81] width 19 height 6
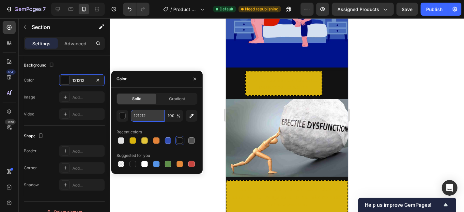
click at [144, 118] on input "121212" at bounding box center [148, 116] width 34 height 12
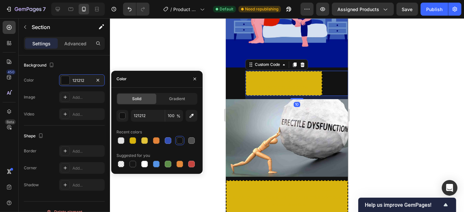
scroll to position [0, 0]
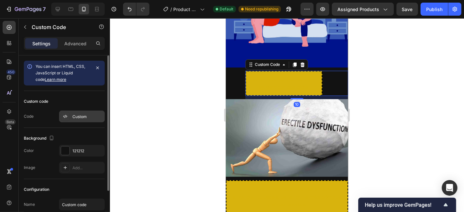
click at [74, 118] on div "Custom" at bounding box center [87, 117] width 31 height 6
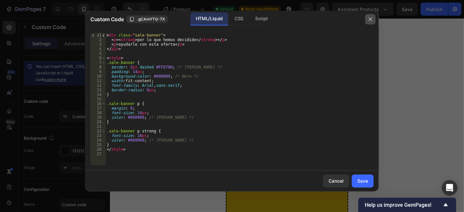
click at [372, 23] on button "button" at bounding box center [370, 19] width 10 height 10
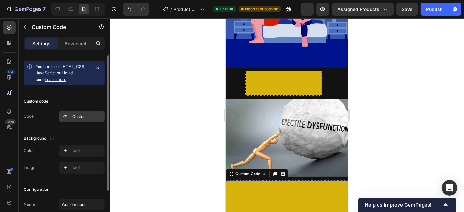
click at [74, 119] on div "Custom" at bounding box center [87, 117] width 31 height 6
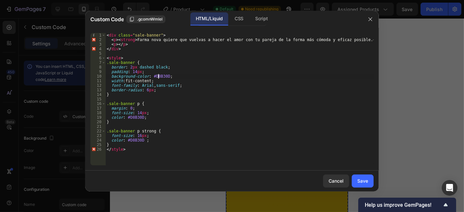
click at [159, 77] on div "< div class = "sale-banner" > < p > < strong > Farma nova quiere que vuelvas a …" at bounding box center [239, 104] width 268 height 142
paste textarea "12121"
type textarea "background-color: #12121;"
click at [366, 180] on div "Save" at bounding box center [362, 180] width 11 height 7
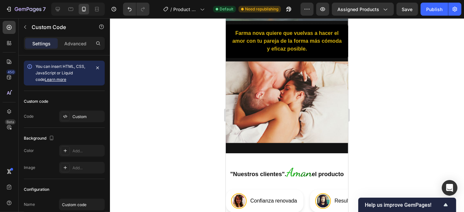
scroll to position [1270, 0]
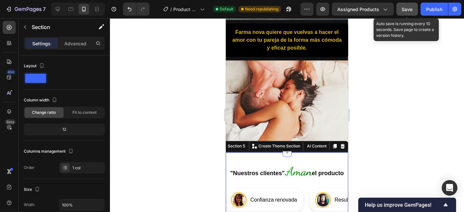
click at [398, 13] on button "Save" at bounding box center [407, 9] width 22 height 13
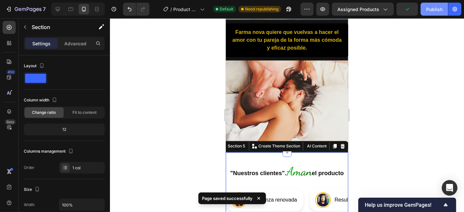
click at [439, 10] on div "Publish" at bounding box center [434, 9] width 16 height 7
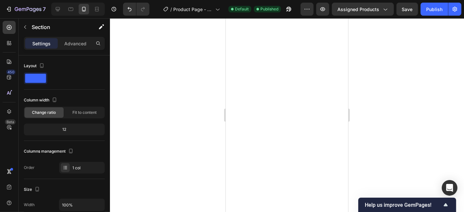
scroll to position [0, 0]
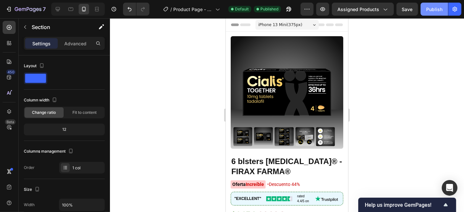
click at [437, 3] on button "Publish" at bounding box center [433, 9] width 27 height 13
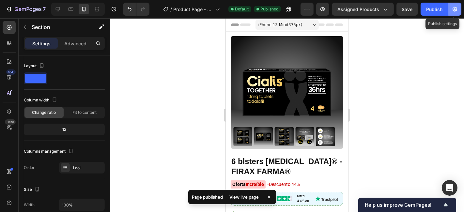
click at [457, 9] on icon "button" at bounding box center [454, 9] width 7 height 7
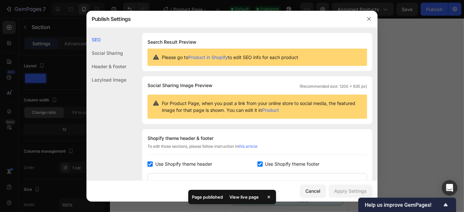
scroll to position [96, 0]
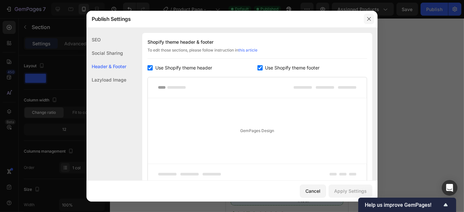
click at [364, 18] on button "button" at bounding box center [369, 19] width 10 height 10
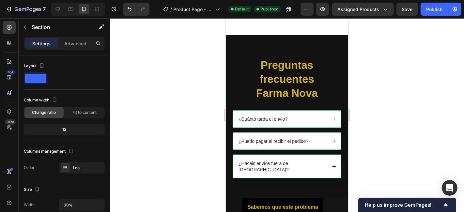
scroll to position [955, 0]
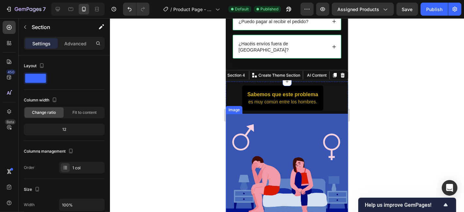
scroll to position [951, 0]
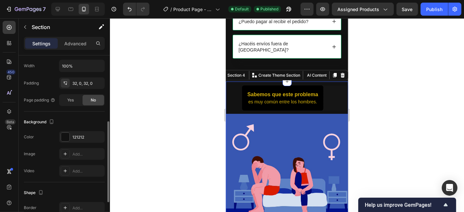
scroll to position [140, 0]
click at [74, 134] on div "121212" at bounding box center [81, 136] width 19 height 6
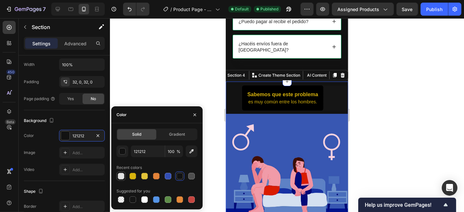
click at [122, 177] on div at bounding box center [121, 176] width 7 height 7
type input "E2E2E2"
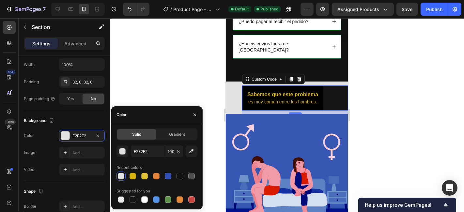
click at [330, 86] on div "Sabemos que este problema es muy común entre los hombres." at bounding box center [295, 97] width 106 height 25
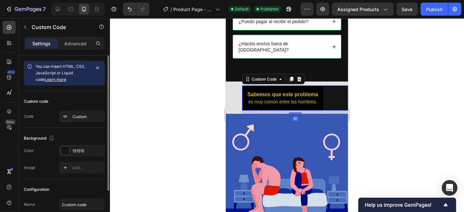
click at [330, 86] on div "Sabemos que este problema es muy común entre los hombres." at bounding box center [295, 97] width 106 height 25
click at [85, 153] on div "151515" at bounding box center [82, 151] width 46 height 12
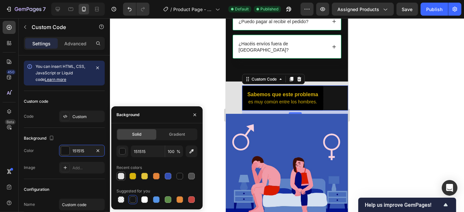
click at [120, 179] on div at bounding box center [121, 176] width 7 height 7
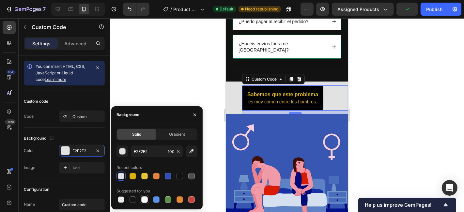
click at [145, 198] on div at bounding box center [144, 199] width 7 height 7
type input "FFFFFF"
click at [145, 198] on div at bounding box center [144, 199] width 7 height 7
click at [177, 80] on div at bounding box center [287, 115] width 354 height 194
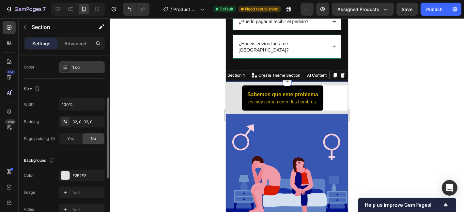
scroll to position [104, 0]
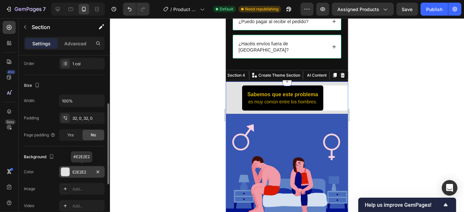
click at [78, 170] on div "E2E2E2" at bounding box center [81, 172] width 19 height 6
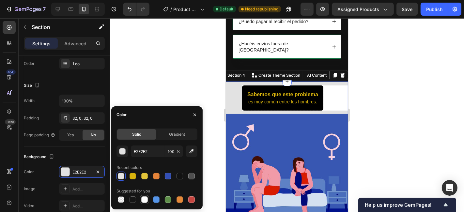
click at [142, 199] on div at bounding box center [144, 199] width 7 height 7
type input "FFFFFF"
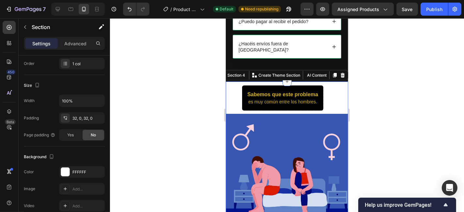
click at [165, 69] on div at bounding box center [287, 115] width 354 height 194
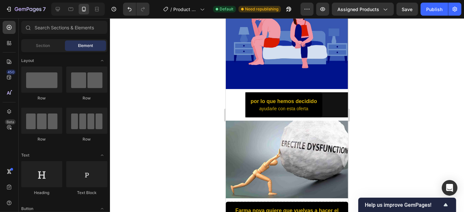
scroll to position [1056, 0]
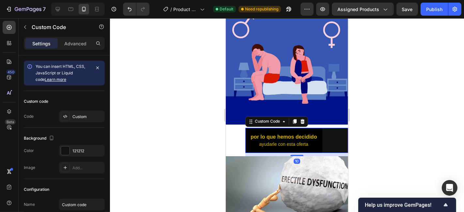
click at [326, 133] on div "por lo que hemos decidido ayudarle con esta oferta" at bounding box center [296, 139] width 103 height 25
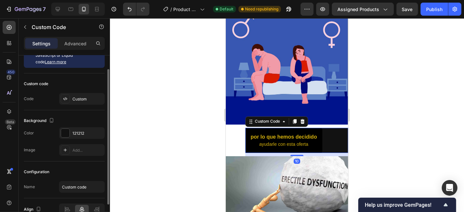
scroll to position [19, 0]
click at [79, 135] on div "121212" at bounding box center [82, 132] width 46 height 12
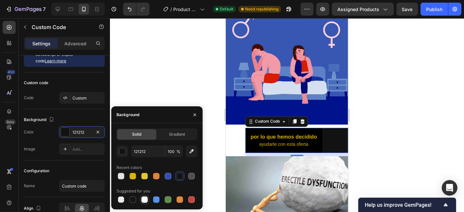
click at [144, 201] on div at bounding box center [144, 199] width 7 height 7
type input "FFFFFF"
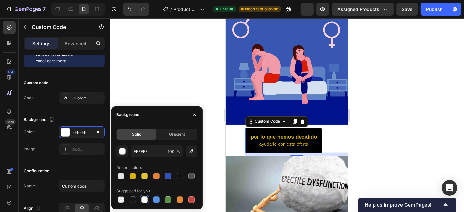
click at [190, 80] on div at bounding box center [287, 115] width 354 height 194
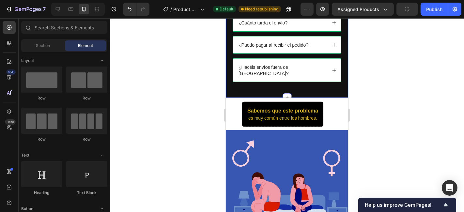
scroll to position [925, 0]
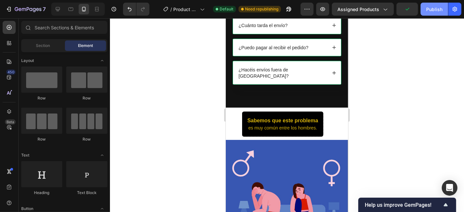
click at [425, 6] on button "Publish" at bounding box center [433, 9] width 27 height 13
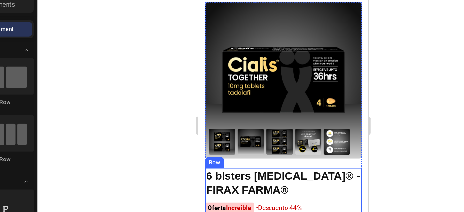
scroll to position [11, 0]
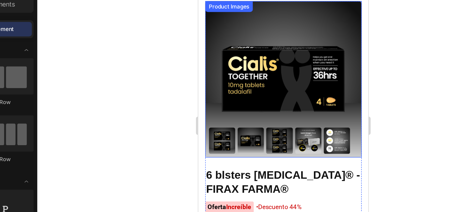
click at [240, 90] on img at bounding box center [235, 98] width 19 height 19
click at [255, 97] on img at bounding box center [256, 98] width 19 height 19
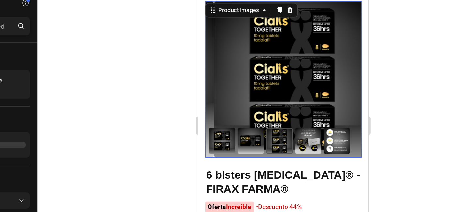
click at [274, 92] on div at bounding box center [258, 98] width 107 height 19
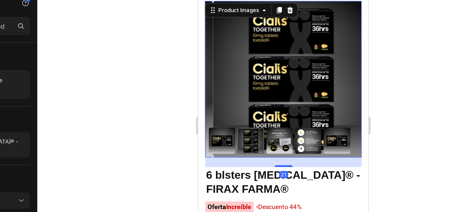
click at [272, 95] on img at bounding box center [276, 98] width 19 height 19
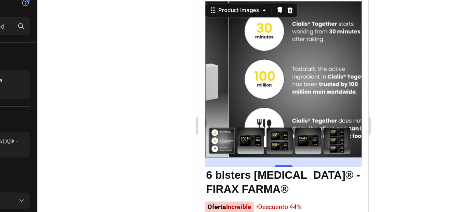
click at [215, 100] on div at bounding box center [214, 98] width 19 height 19
